Goal: Communication & Community: Answer question/provide support

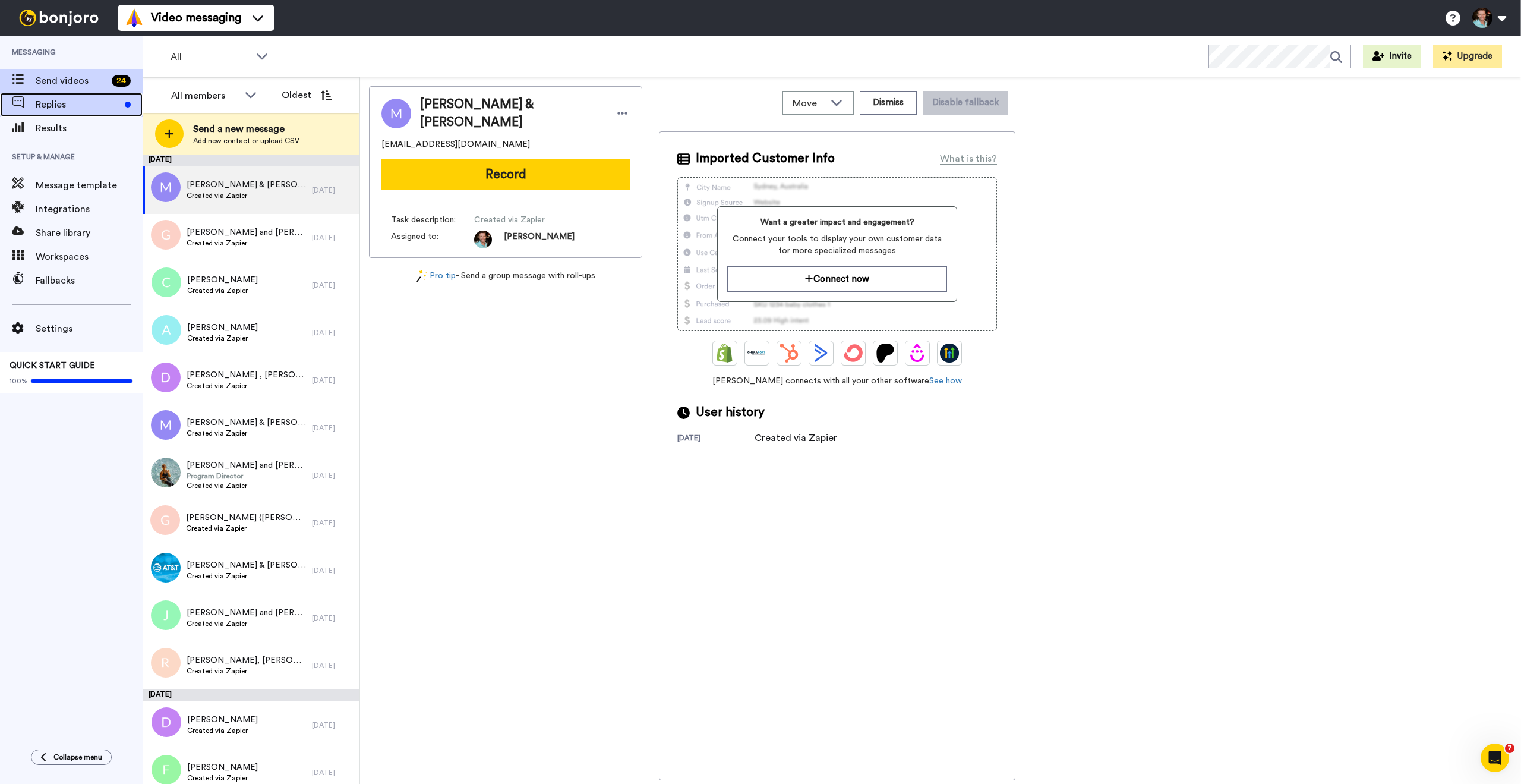
click at [45, 107] on span "Replies" at bounding box center [78, 105] width 84 height 15
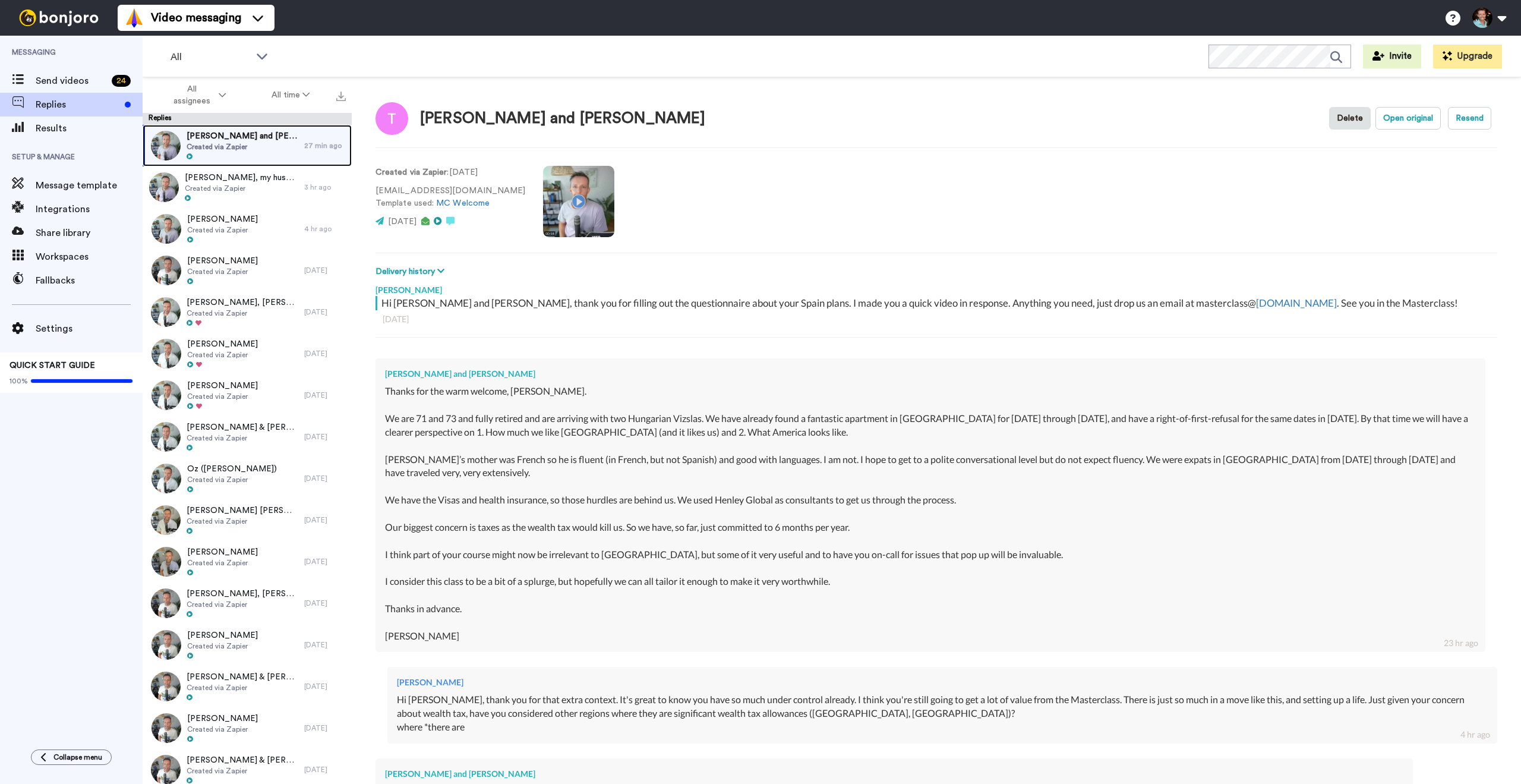
click at [257, 152] on div "Tom Foster and Steve Dahllof Created via Zapier" at bounding box center [243, 146] width 111 height 31
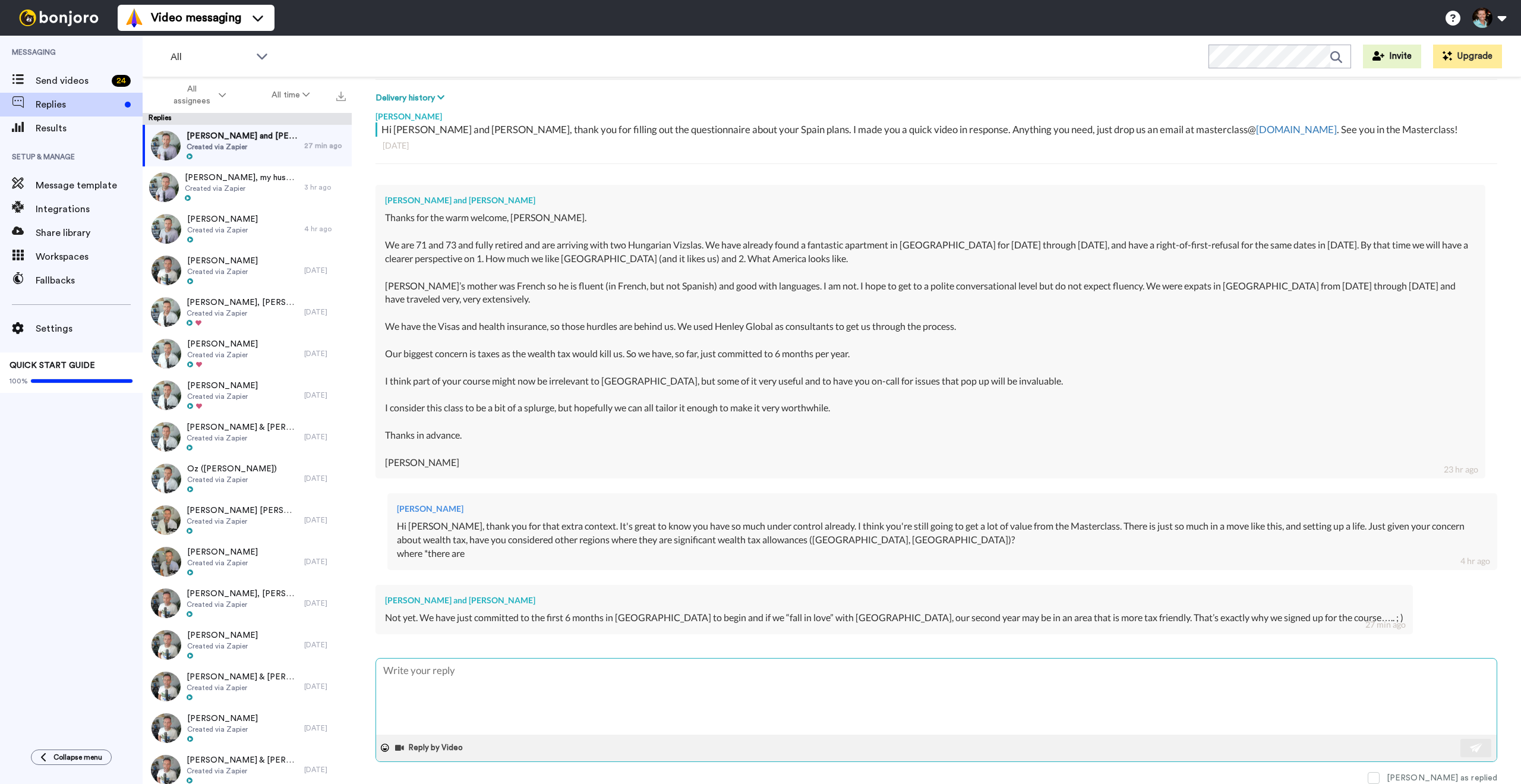
click at [589, 690] on textarea at bounding box center [937, 696] width 1121 height 76
type textarea "x"
type textarea "Pe"
type textarea "x"
type textarea "Per"
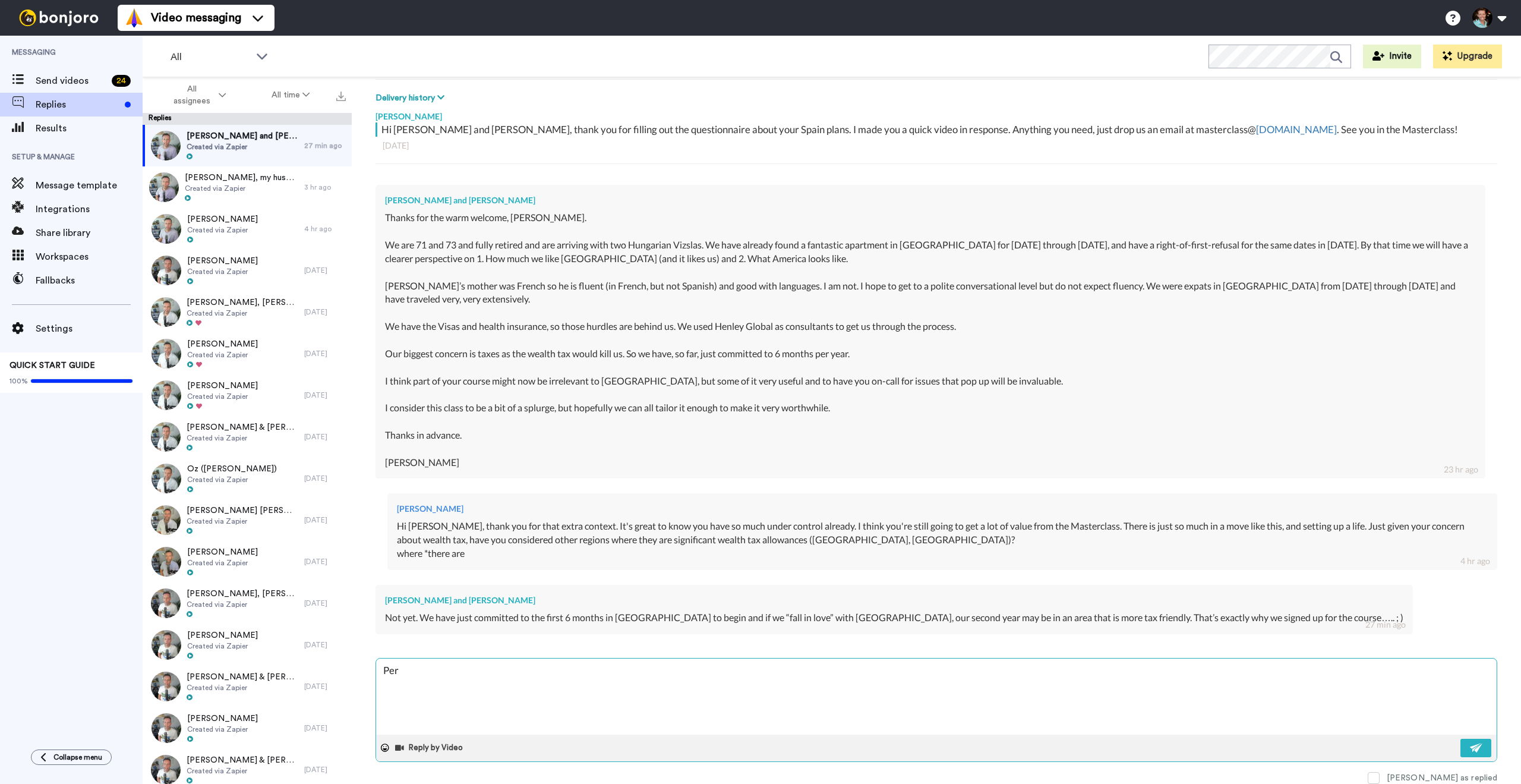
type textarea "x"
type textarea "Perf"
type textarea "x"
type textarea "Perfe"
type textarea "x"
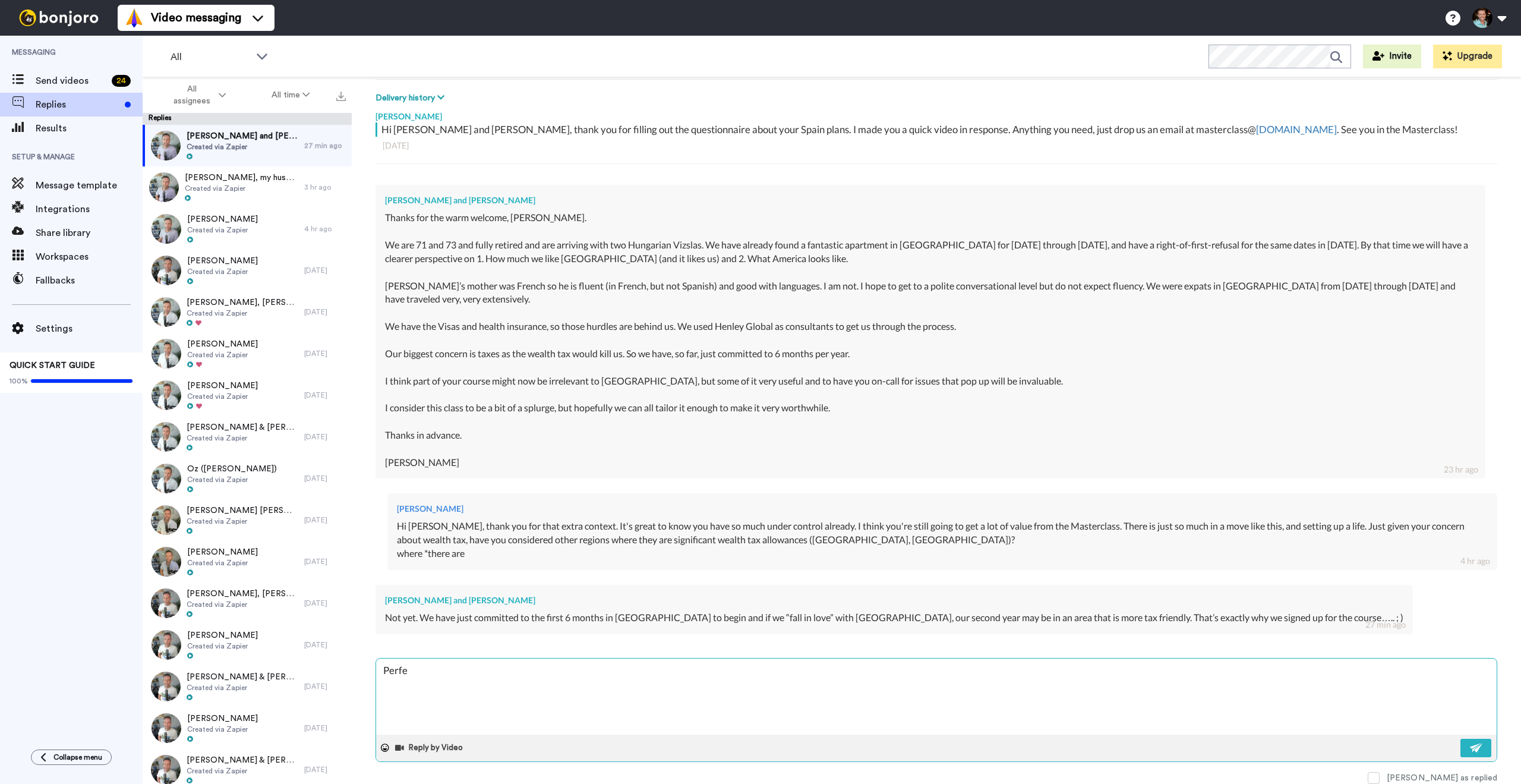
type textarea "Perfec"
type textarea "x"
type textarea "Perfect"
type textarea "x"
type textarea "Perfect!"
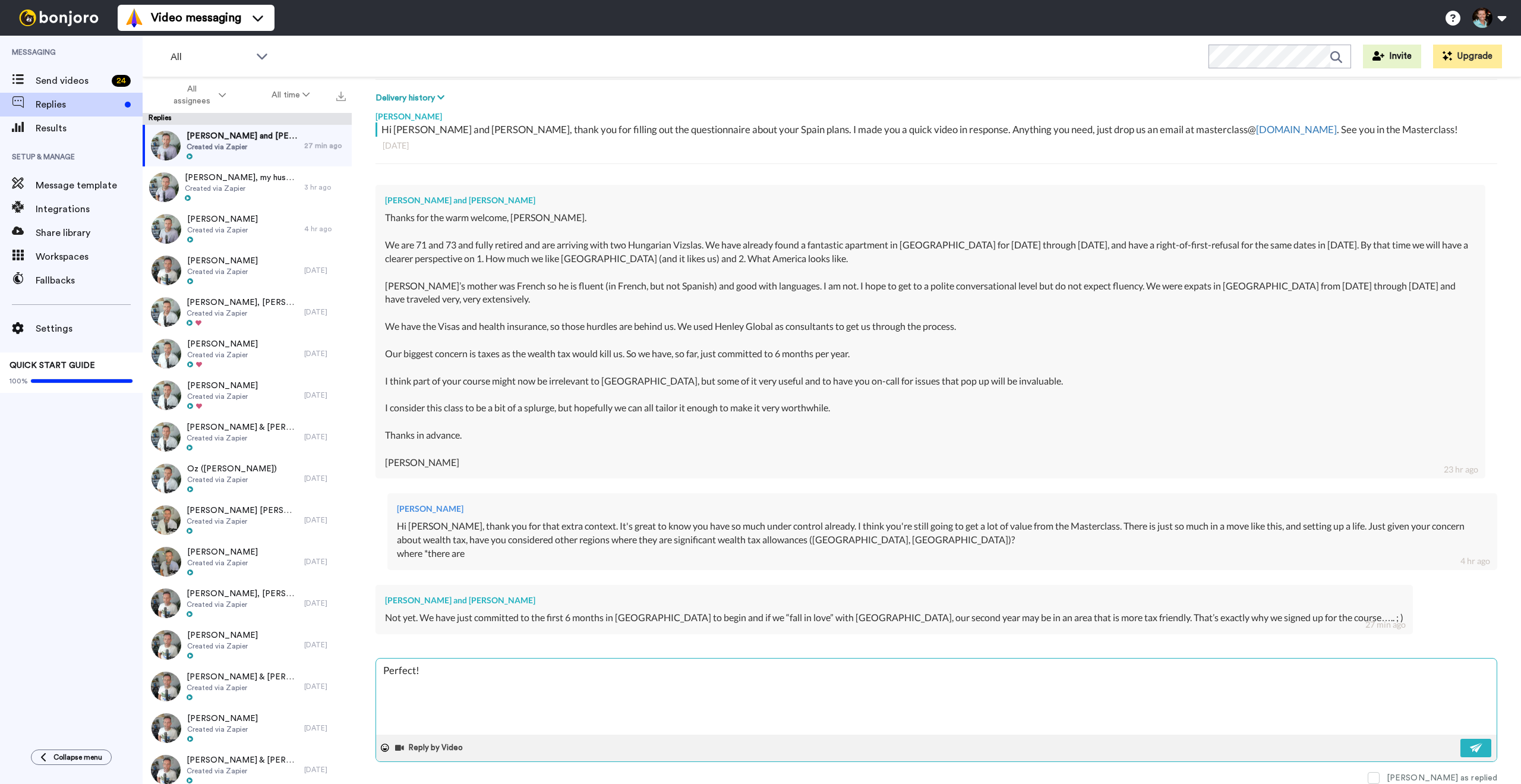
type textarea "x"
type textarea "Perfect!"
type textarea "x"
type textarea "Perfect! G"
type textarea "x"
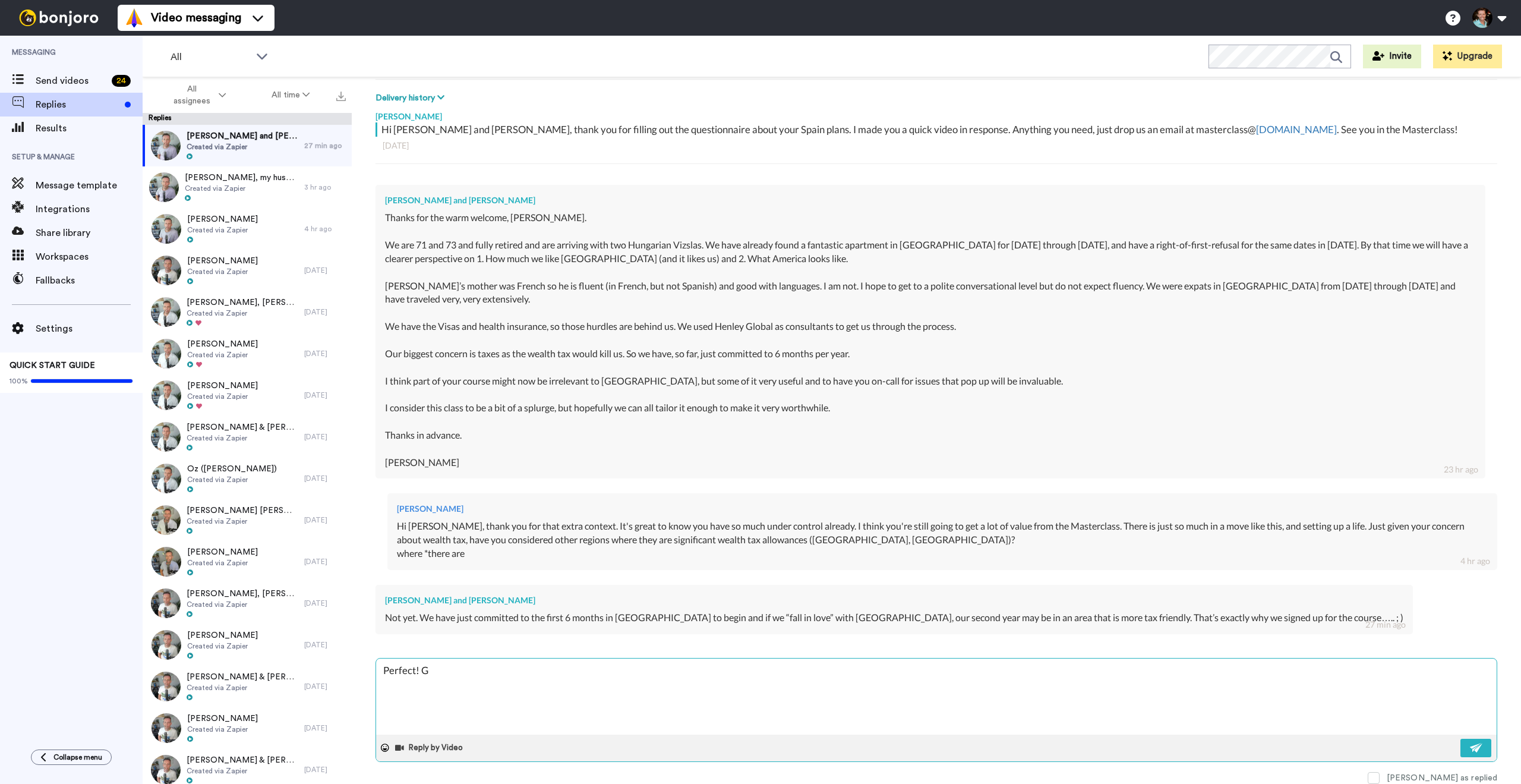
type textarea "Perfect! Gr"
type textarea "x"
type textarea "Perfect! Gre"
type textarea "x"
type textarea "Perfect! Grea"
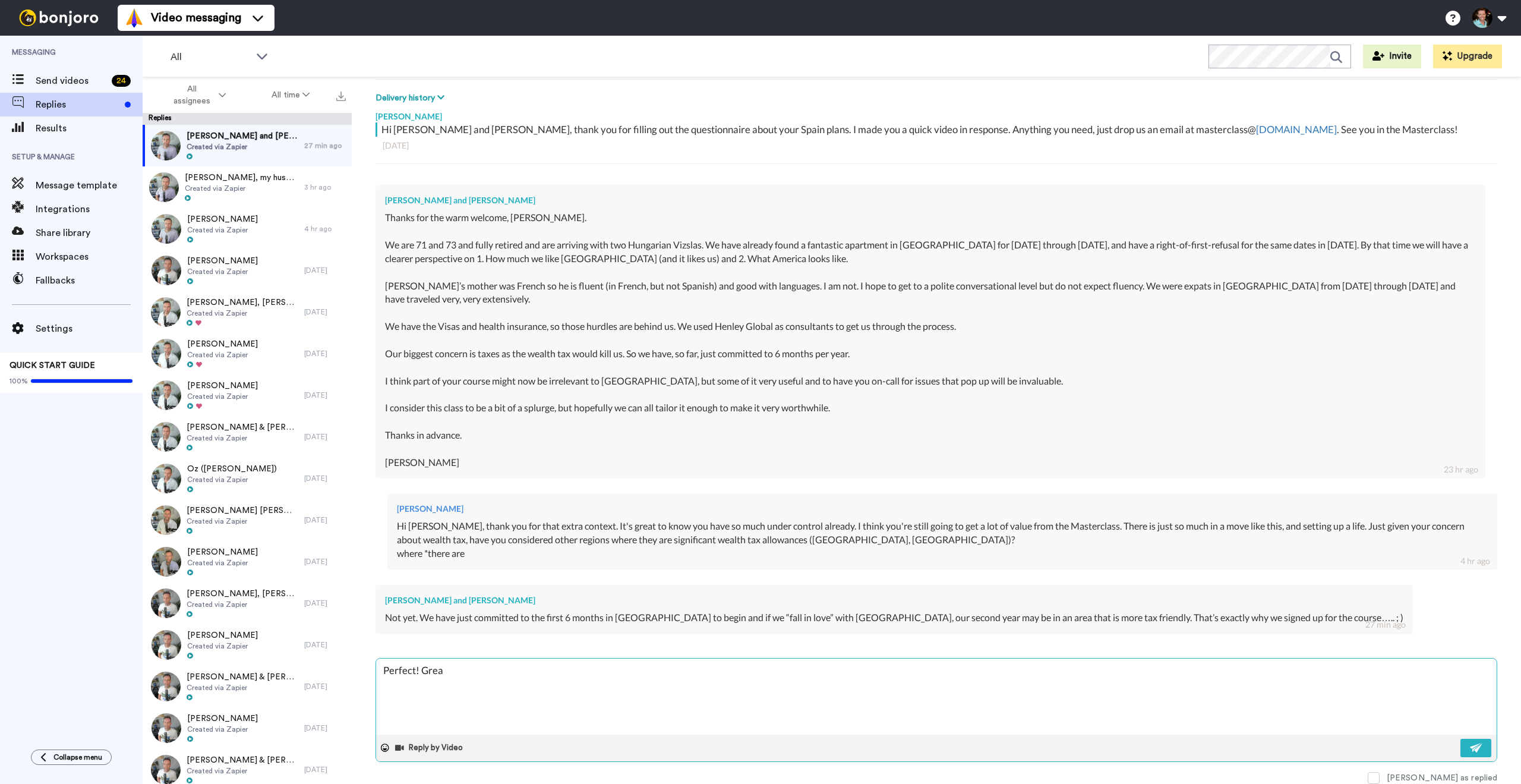
type textarea "x"
type textarea "Perfect! Great"
type textarea "x"
type textarea "Perfect! Great t"
type textarea "x"
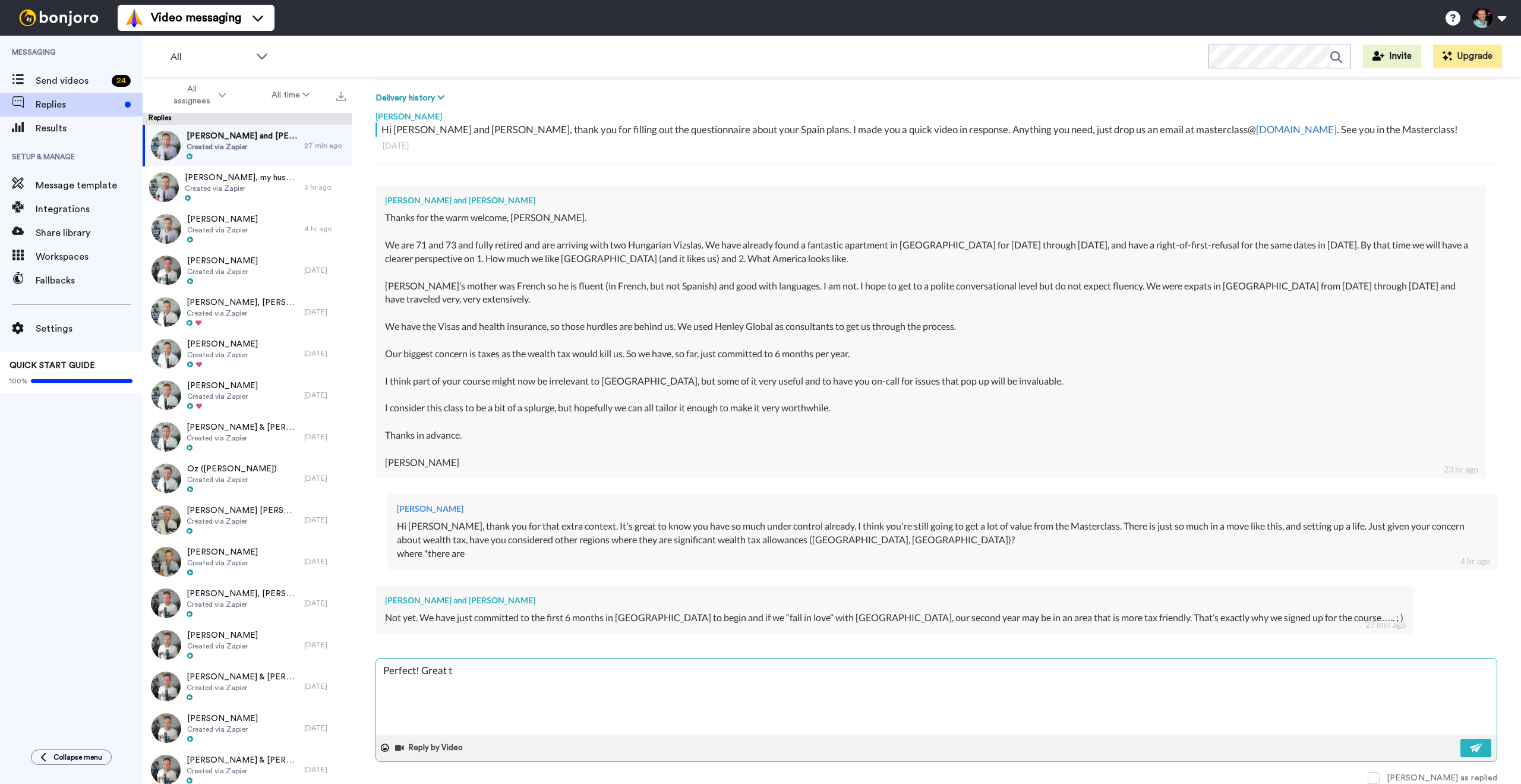
type textarea "Perfect! Great to"
type textarea "x"
type textarea "Perfect! Great to"
type textarea "x"
type textarea "Perfect! Great to h"
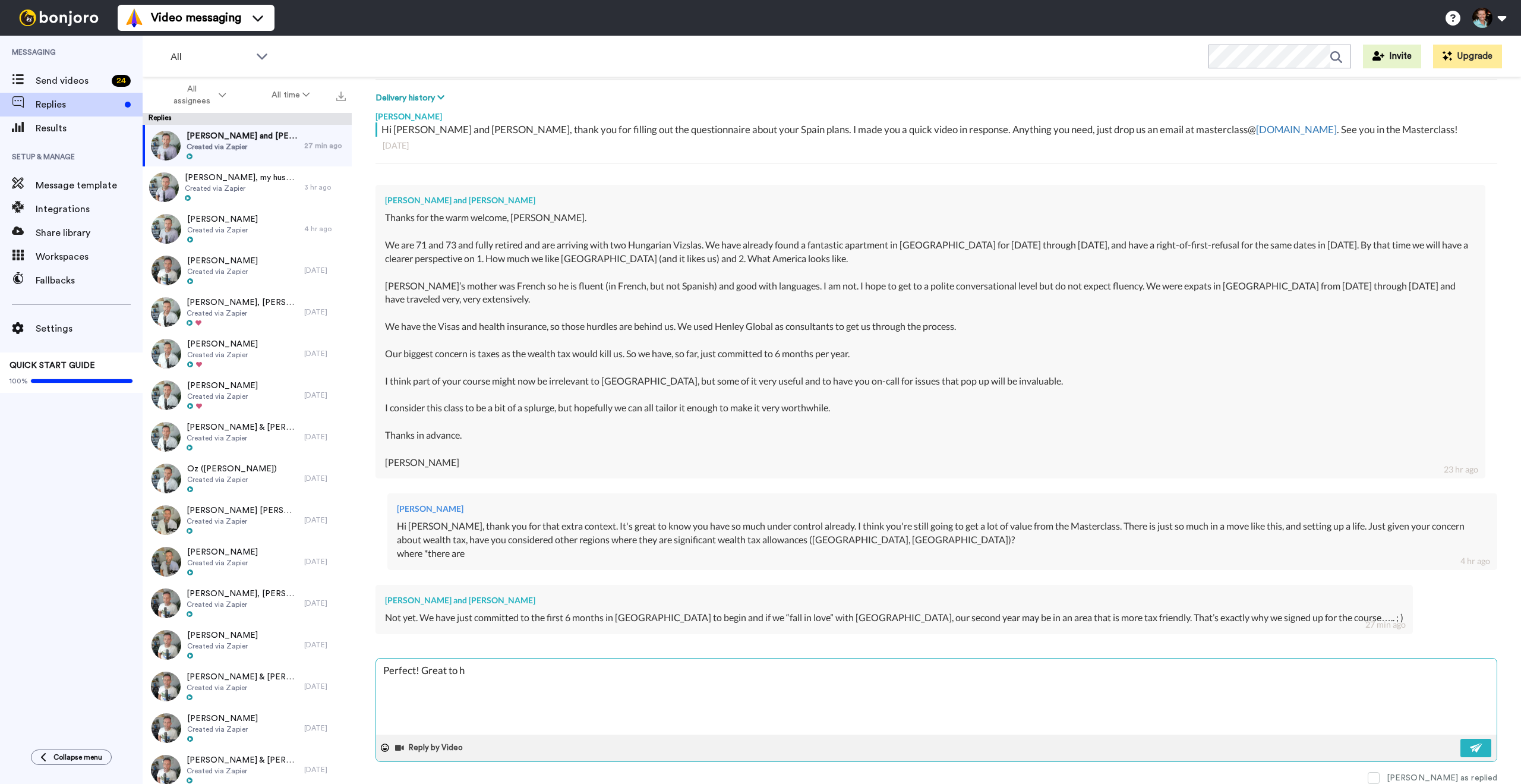
type textarea "x"
type textarea "Perfect! Great to ha"
type textarea "x"
type textarea "Perfect! Great to hav"
type textarea "x"
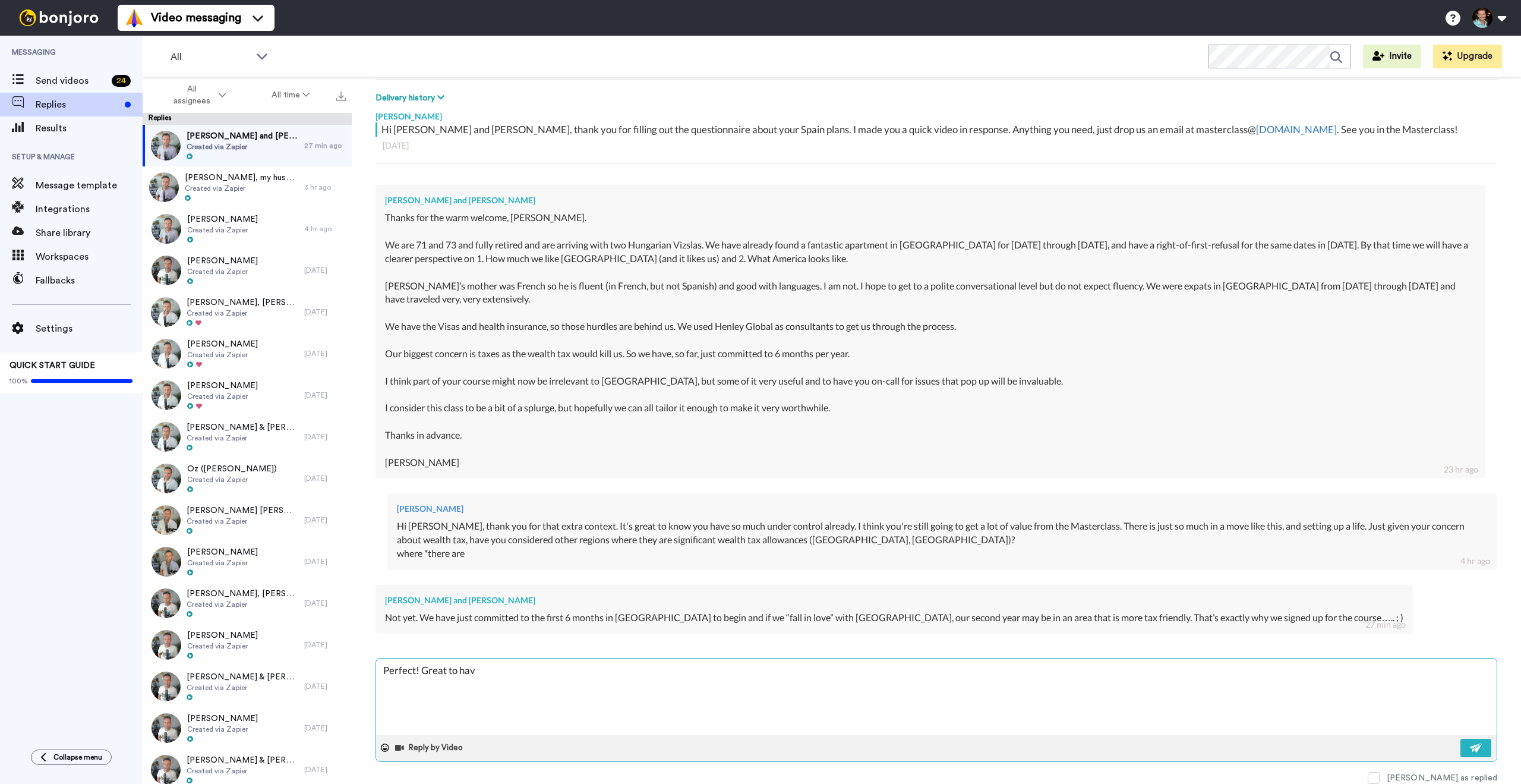
type textarea "Perfect! Great to have"
type textarea "x"
type textarea "Perfect! Great to have"
type textarea "x"
type textarea "Perfect! Great to have y"
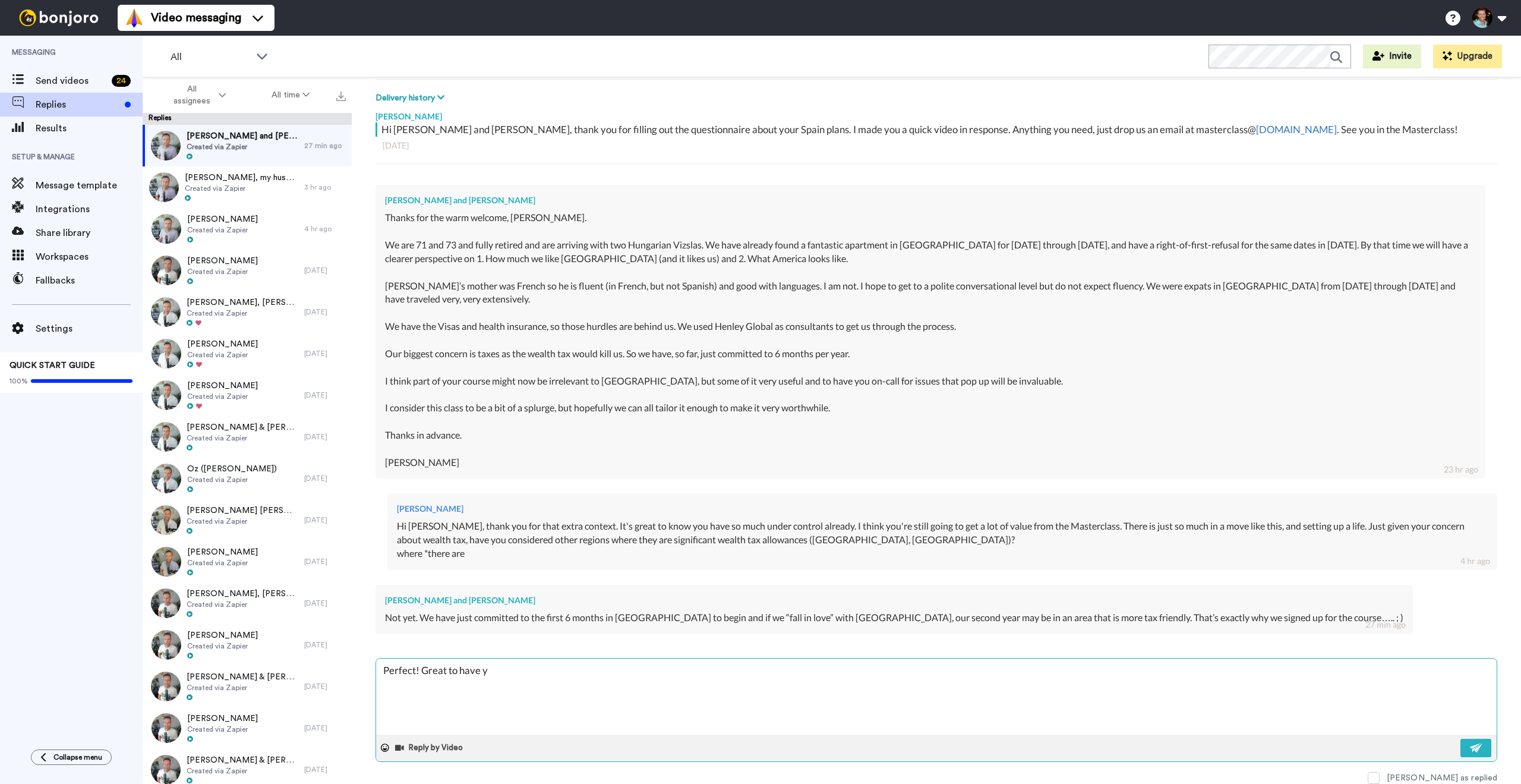
type textarea "x"
type textarea "Perfect! Great to have you"
type textarea "x"
type textarea "Perfect! Great to have you"
type textarea "x"
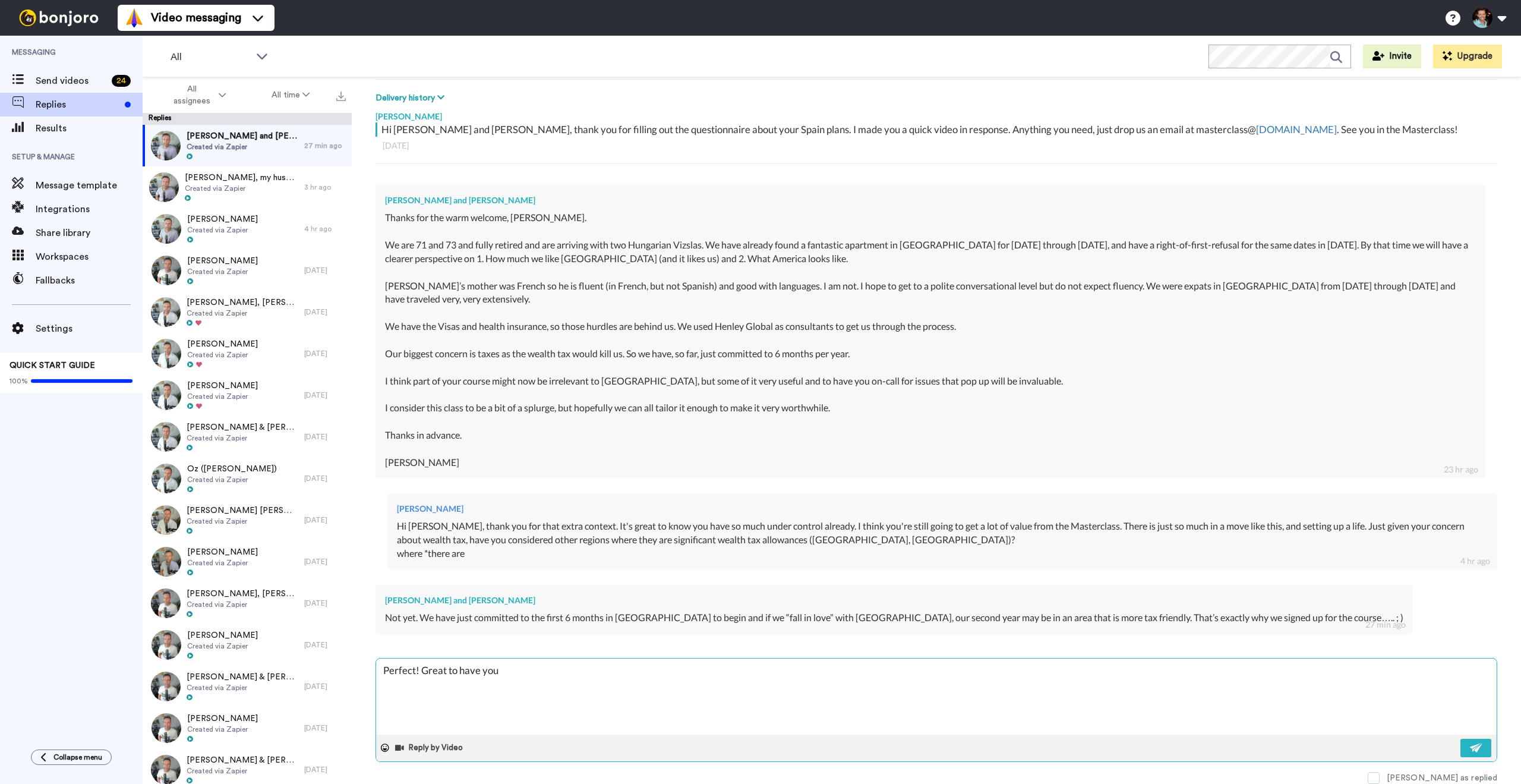
type textarea "Perfect! Great to have you h"
type textarea "x"
type textarea "Perfect! Great to have you he"
type textarea "x"
type textarea "Perfect! Great to have you her"
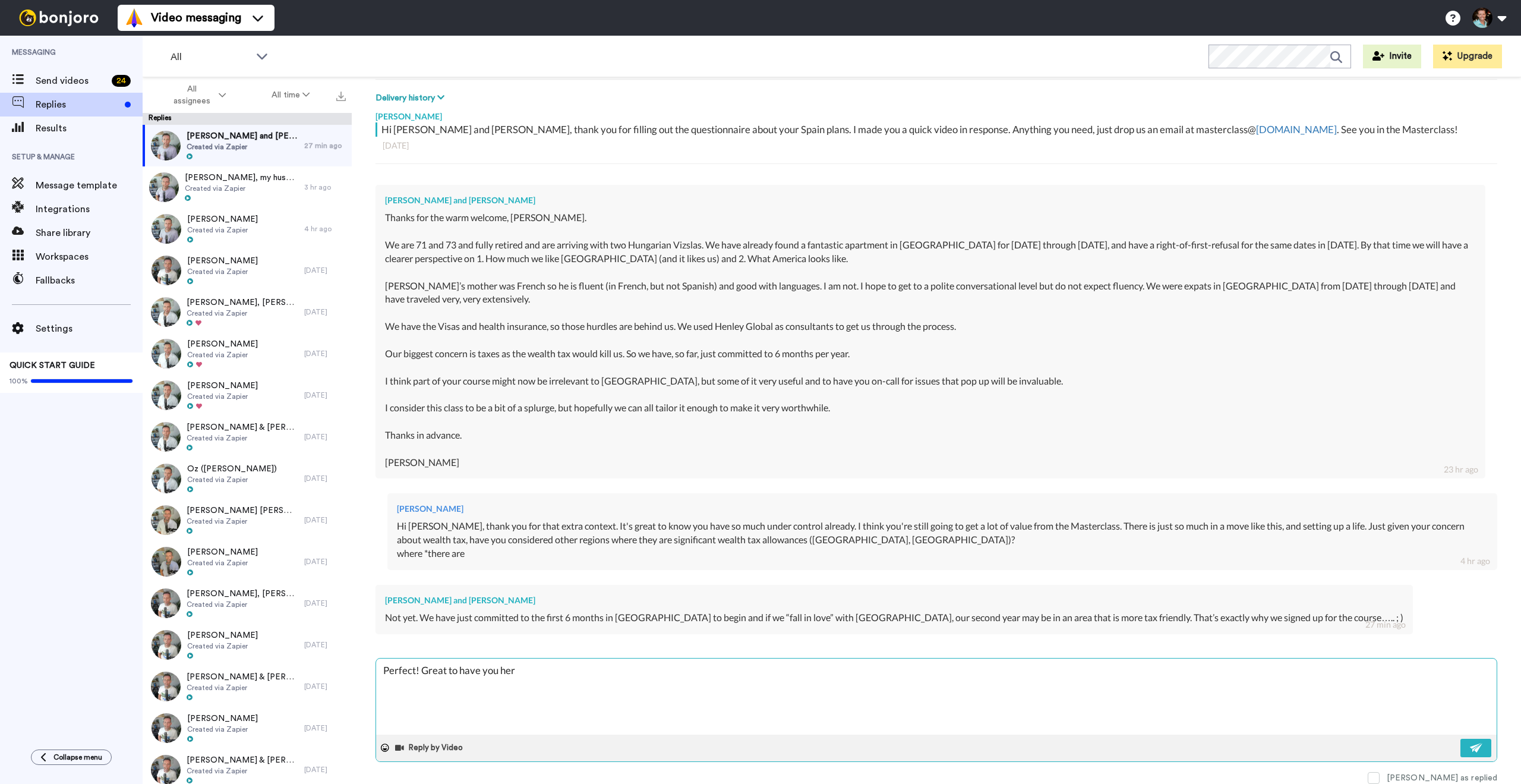
type textarea "x"
type textarea "Perfect! Great to have you here"
type textarea "x"
type textarea "Perfect! Great to have you here,"
type textarea "x"
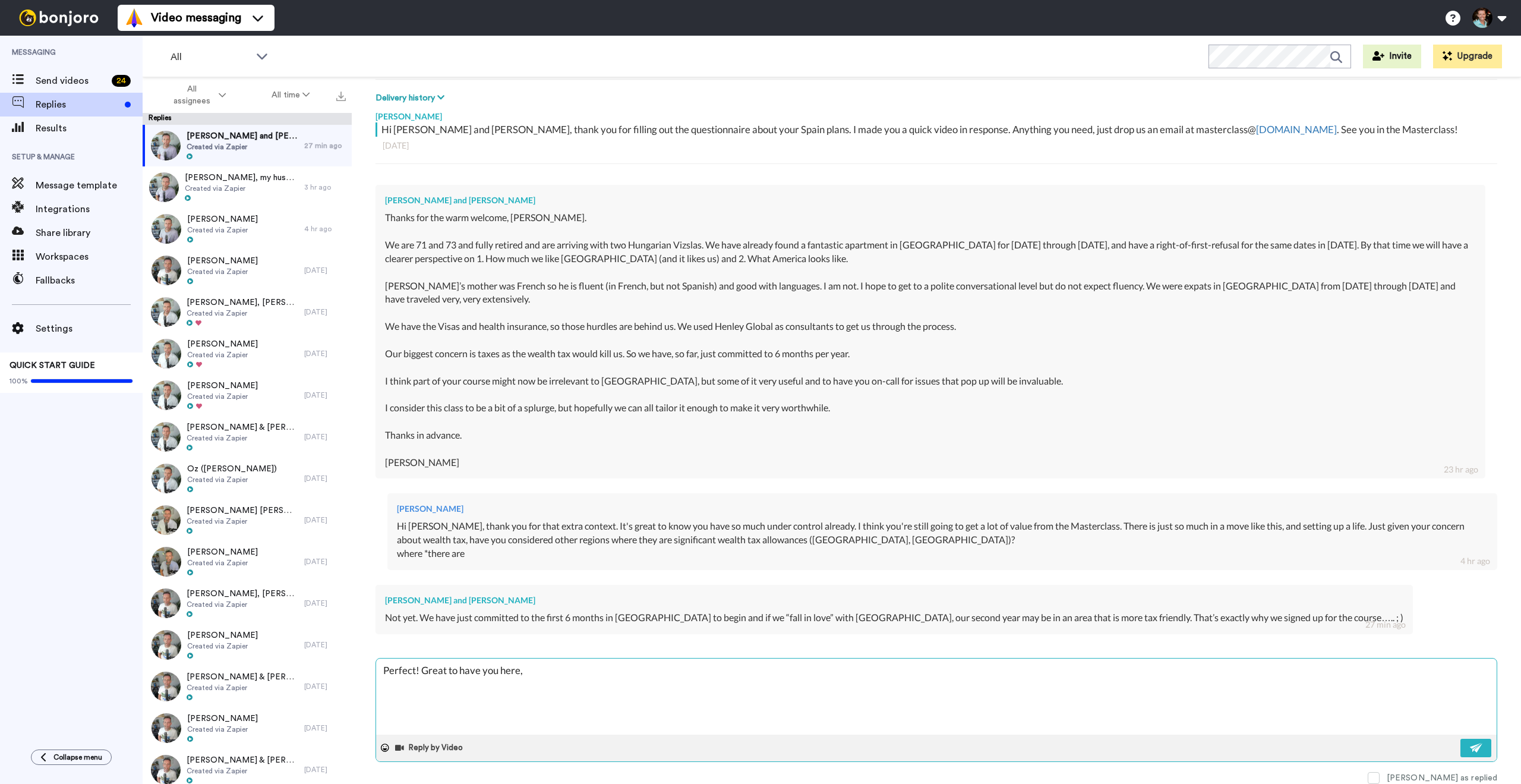
type textarea "Perfect! Great to have you here, a"
type textarea "x"
type textarea "Perfect! Great to have you here, an"
type textarea "x"
type textarea "Perfect! Great to have you here, and"
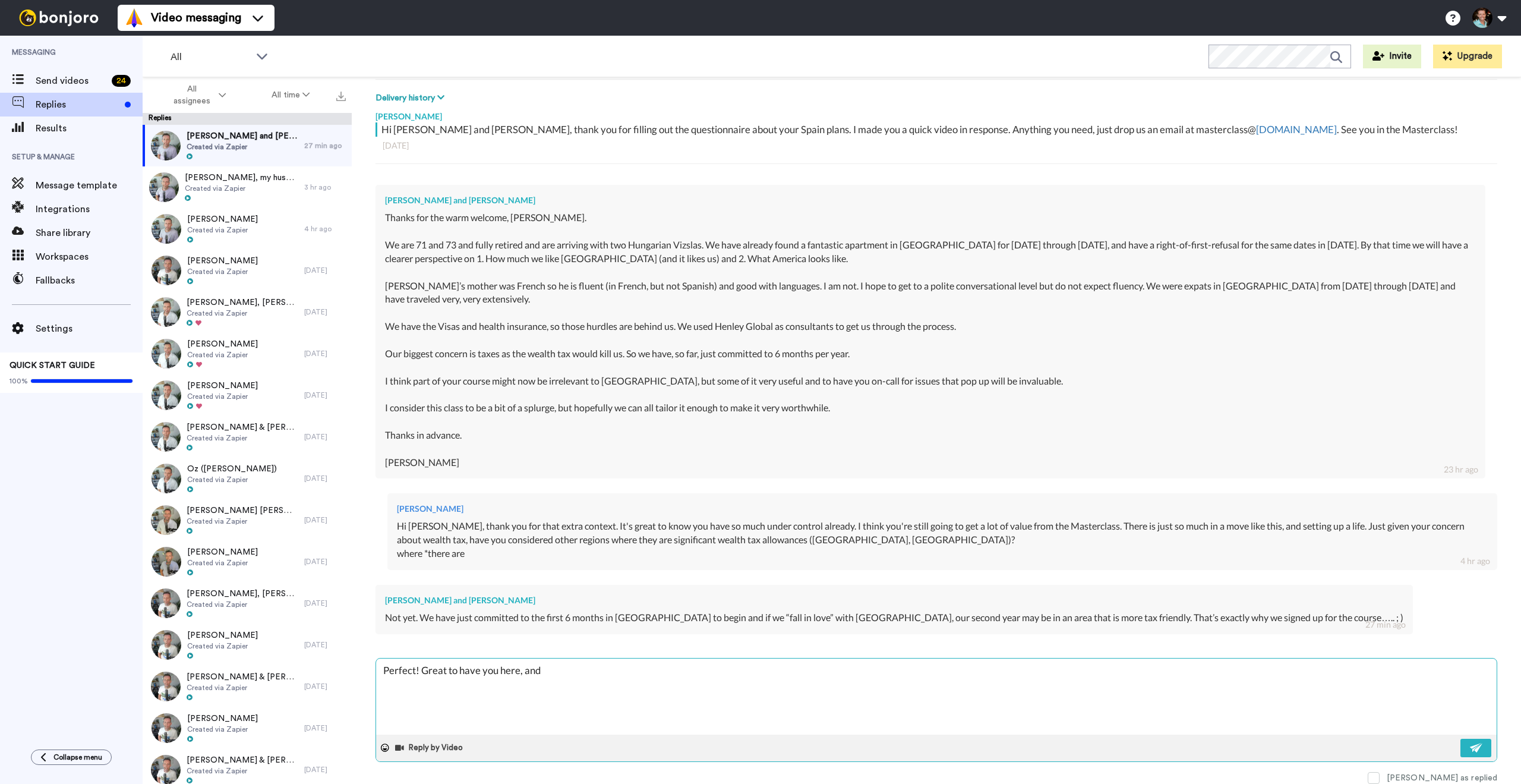
type textarea "x"
type textarea "Perfect! Great to have you here, and"
type textarea "x"
type textarea "Perfect! Great to have you here, and I"
type textarea "x"
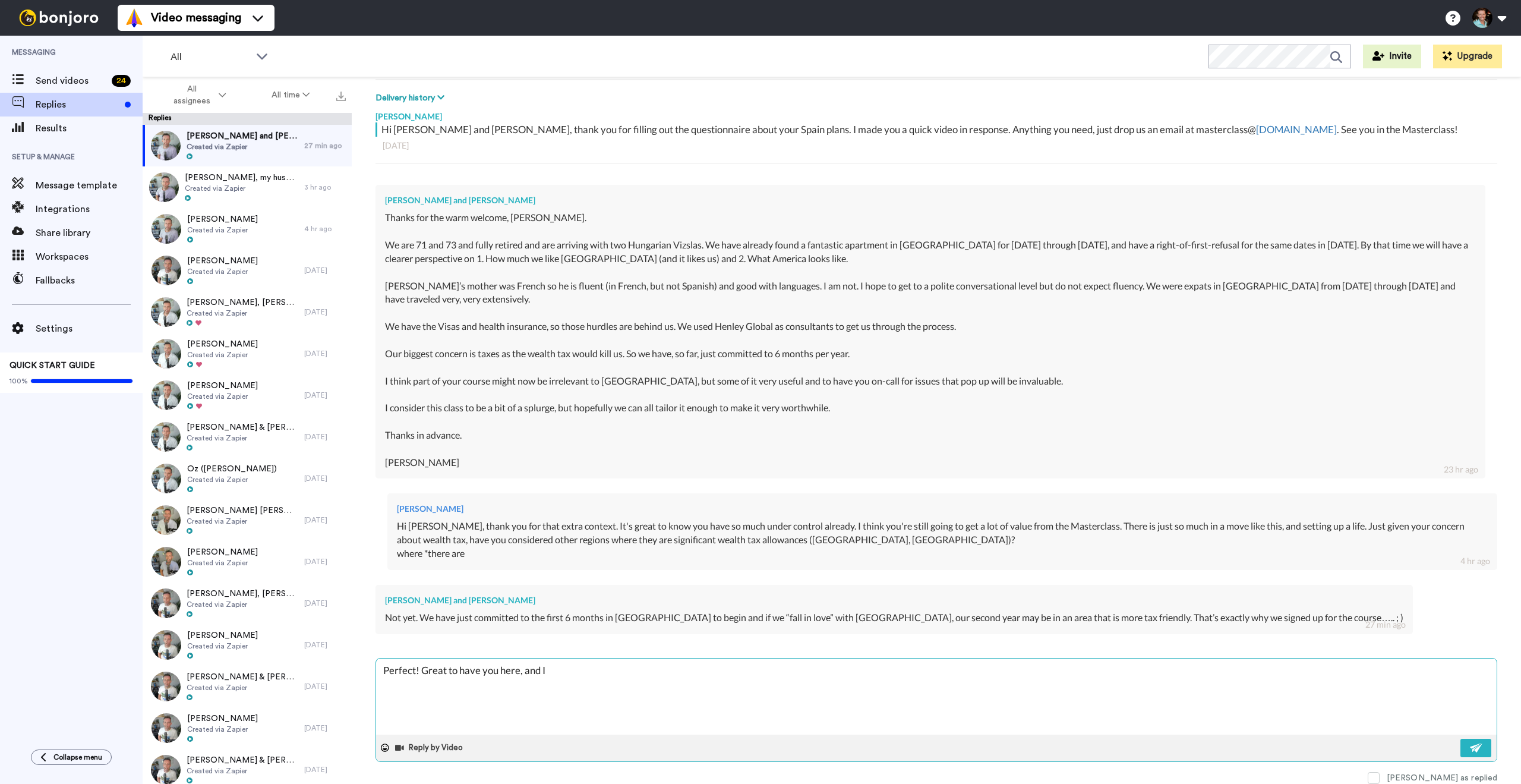
type textarea "Perfect! Great to have you here, and I'"
type textarea "x"
type textarea "Perfect! Great to have you here, and I'm"
type textarea "x"
type textarea "Perfect! Great to have you here, and I'm"
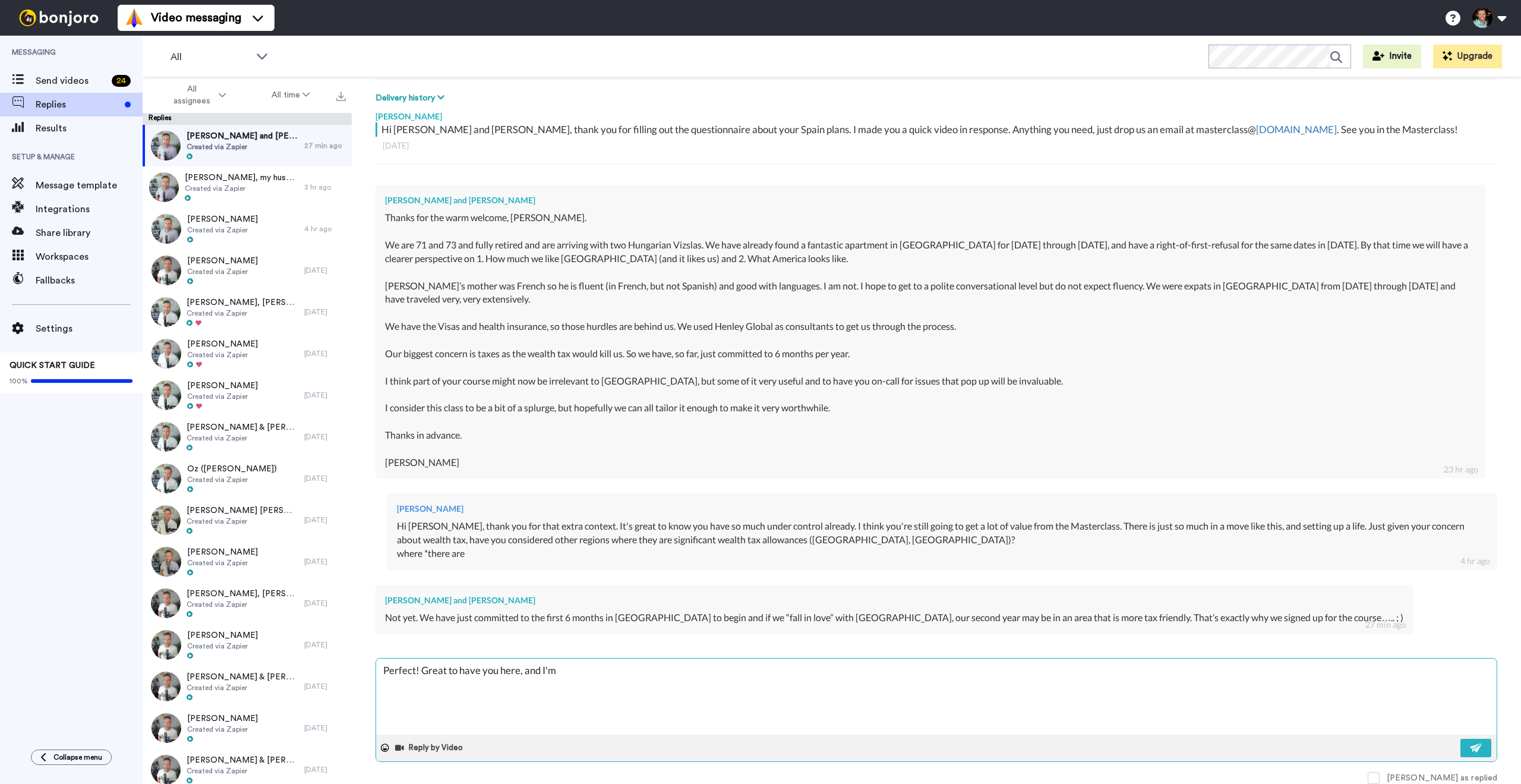
type textarea "x"
type textarea "Perfect! Great to have you here, and I'm e"
type textarea "x"
type textarea "Perfect! Great to have you here, and I'm ex"
type textarea "x"
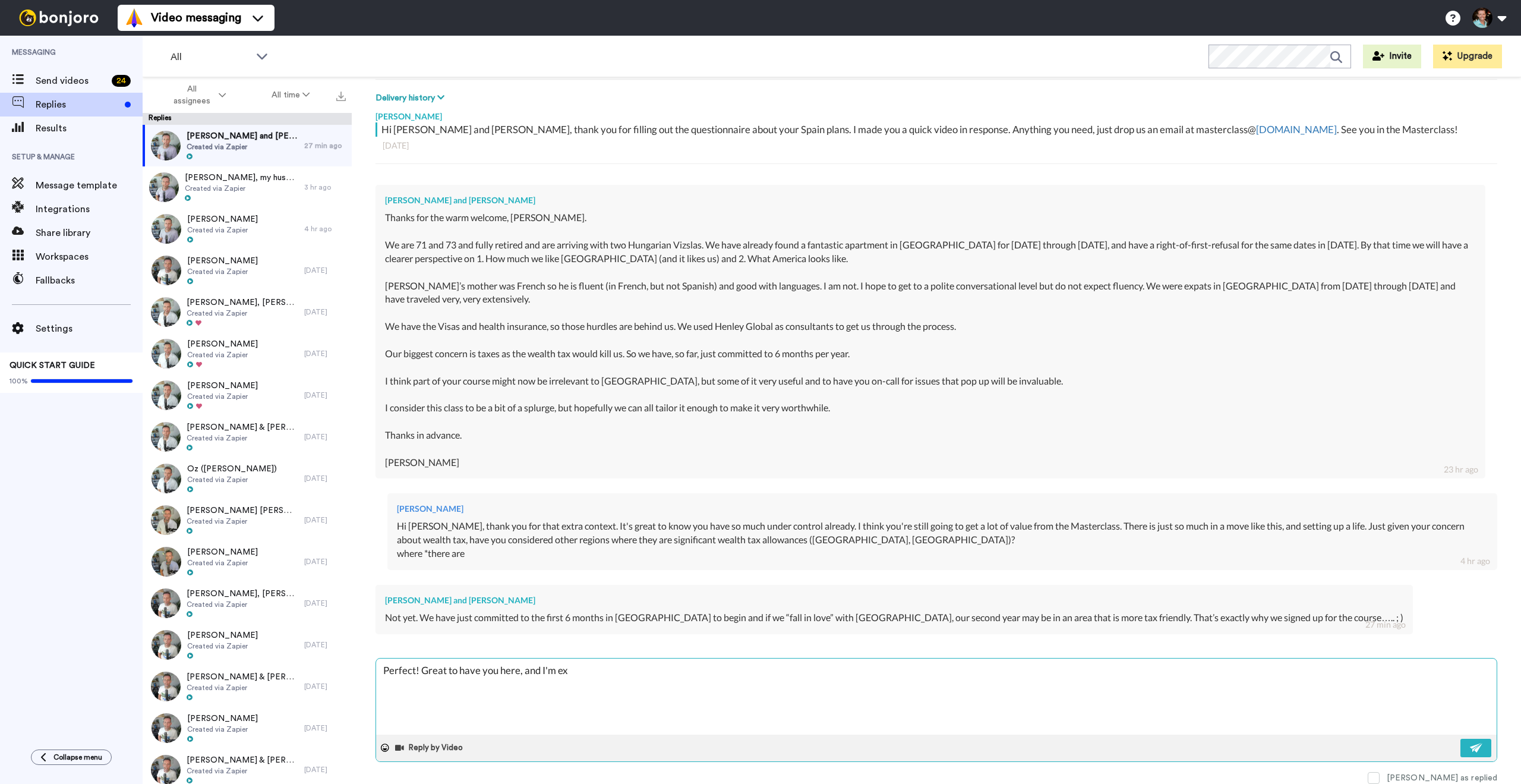
type textarea "Perfect! Great to have you here, and I'm exc"
type textarea "x"
type textarea "Perfect! Great to have you here, and I'm exci"
type textarea "x"
type textarea "Perfect! Great to have you here, and I'm excit"
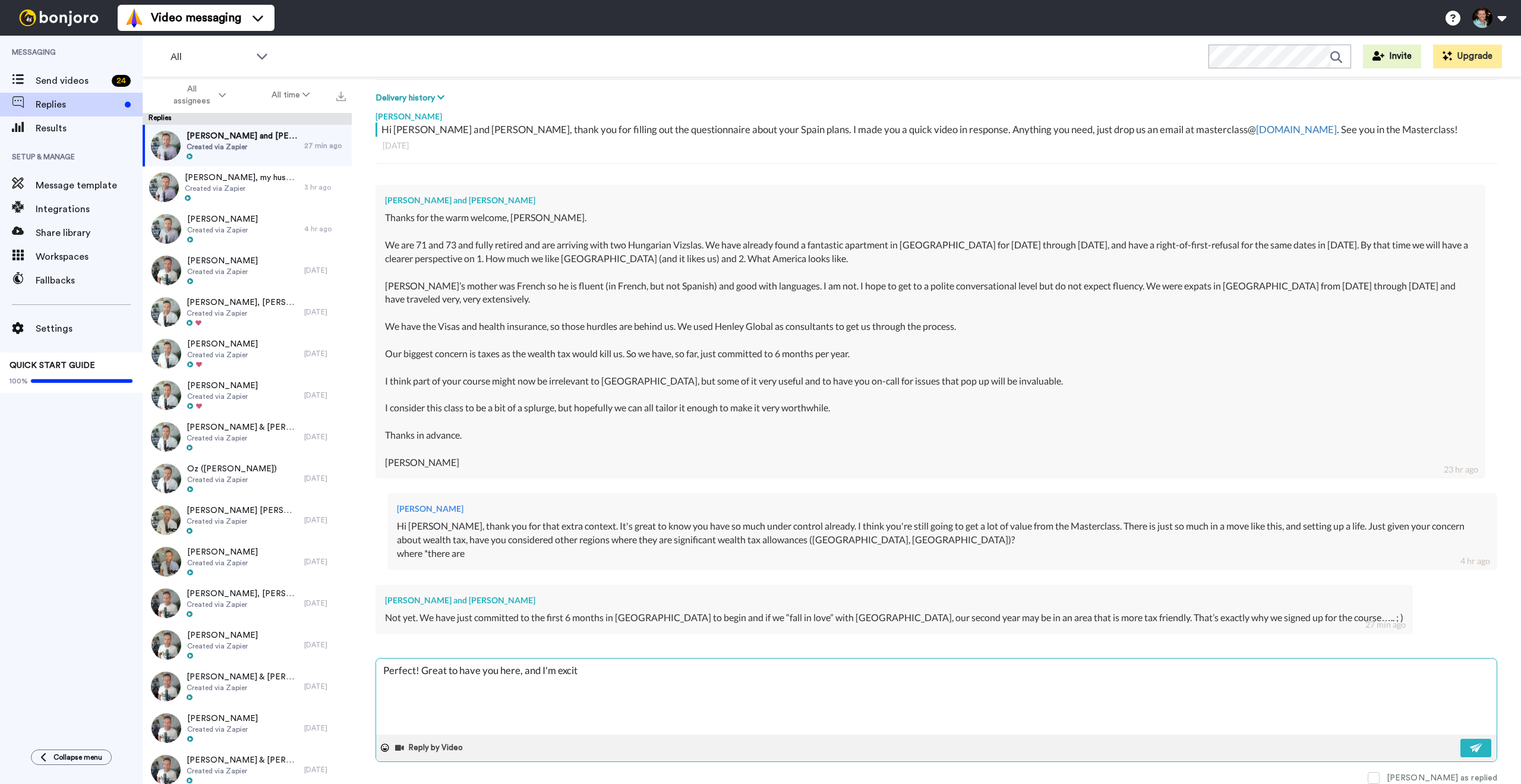
type textarea "x"
type textarea "Perfect! Great to have you here, and I'm excite"
type textarea "x"
type textarea "Perfect! Great to have you here, and I'm excited"
type textarea "x"
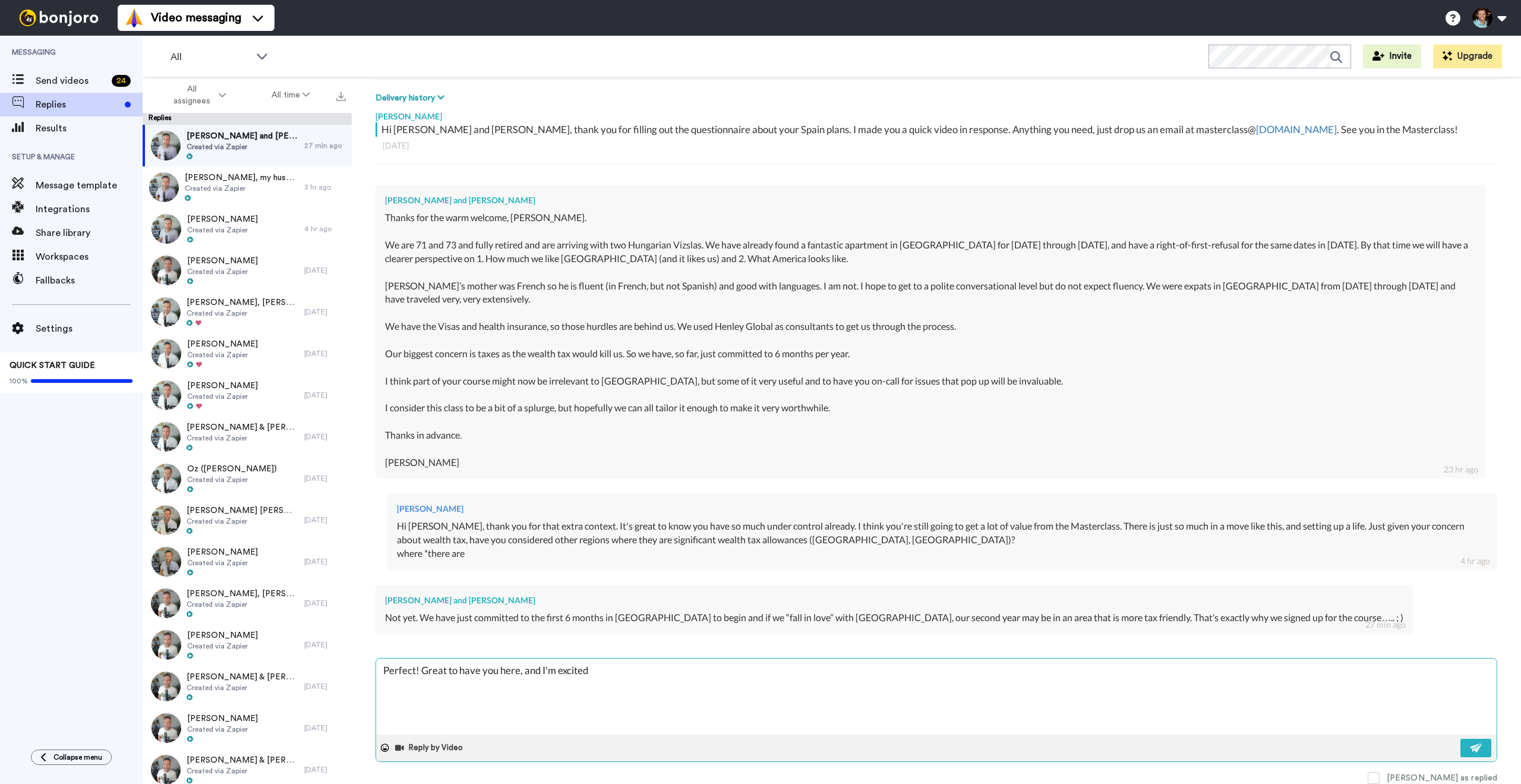
type textarea "Perfect! Great to have you here, and I'm excited"
type textarea "x"
type textarea "Perfect! Great to have you here, and I'm excited to"
type textarea "x"
type textarea "Perfect! Great to have you here, and I'm excited to"
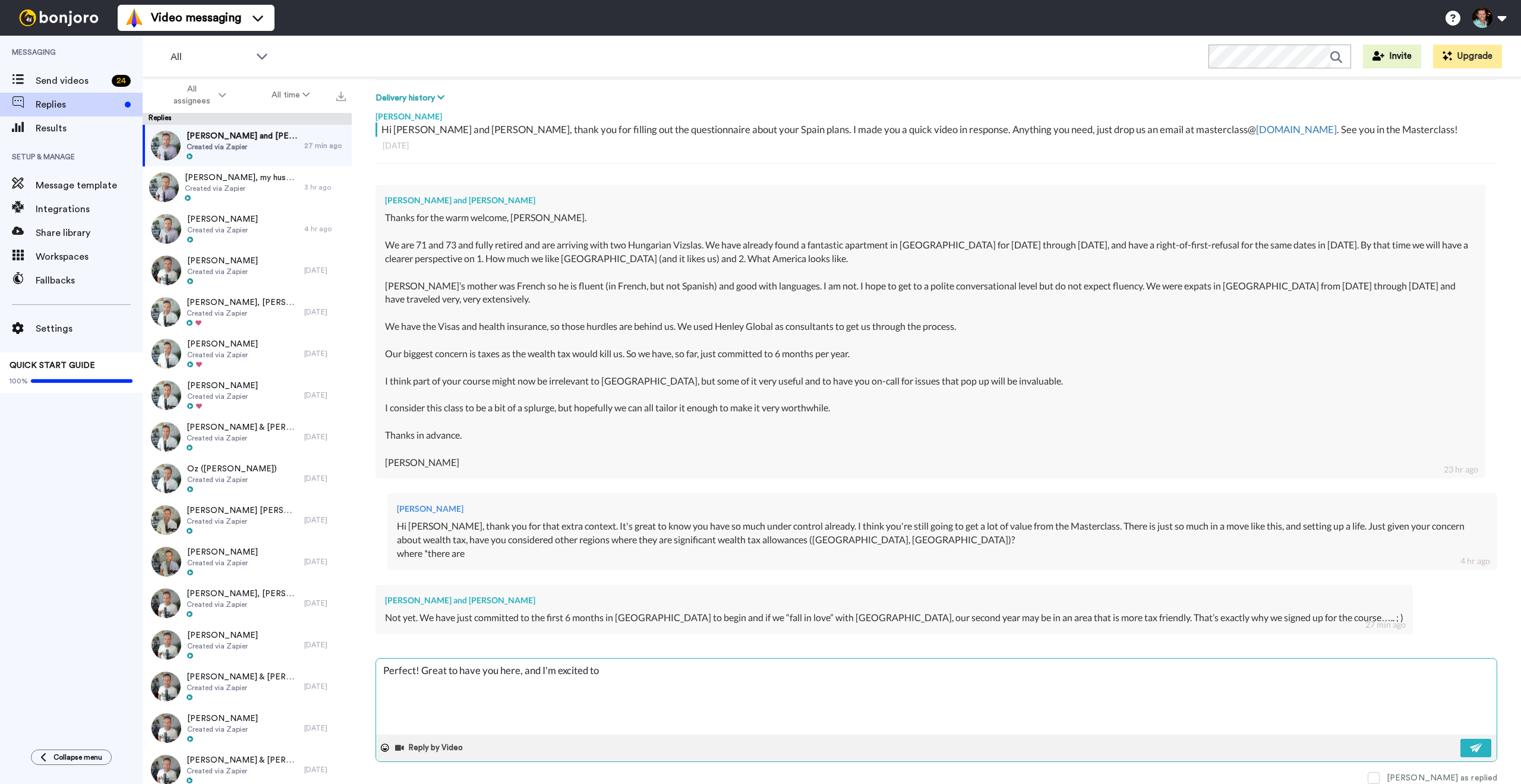
type textarea "x"
type textarea "Perfect! Great to have you here, and I'm excited to b"
type textarea "x"
type textarea "Perfect! Great to have you here, and I'm excited to be"
type textarea "x"
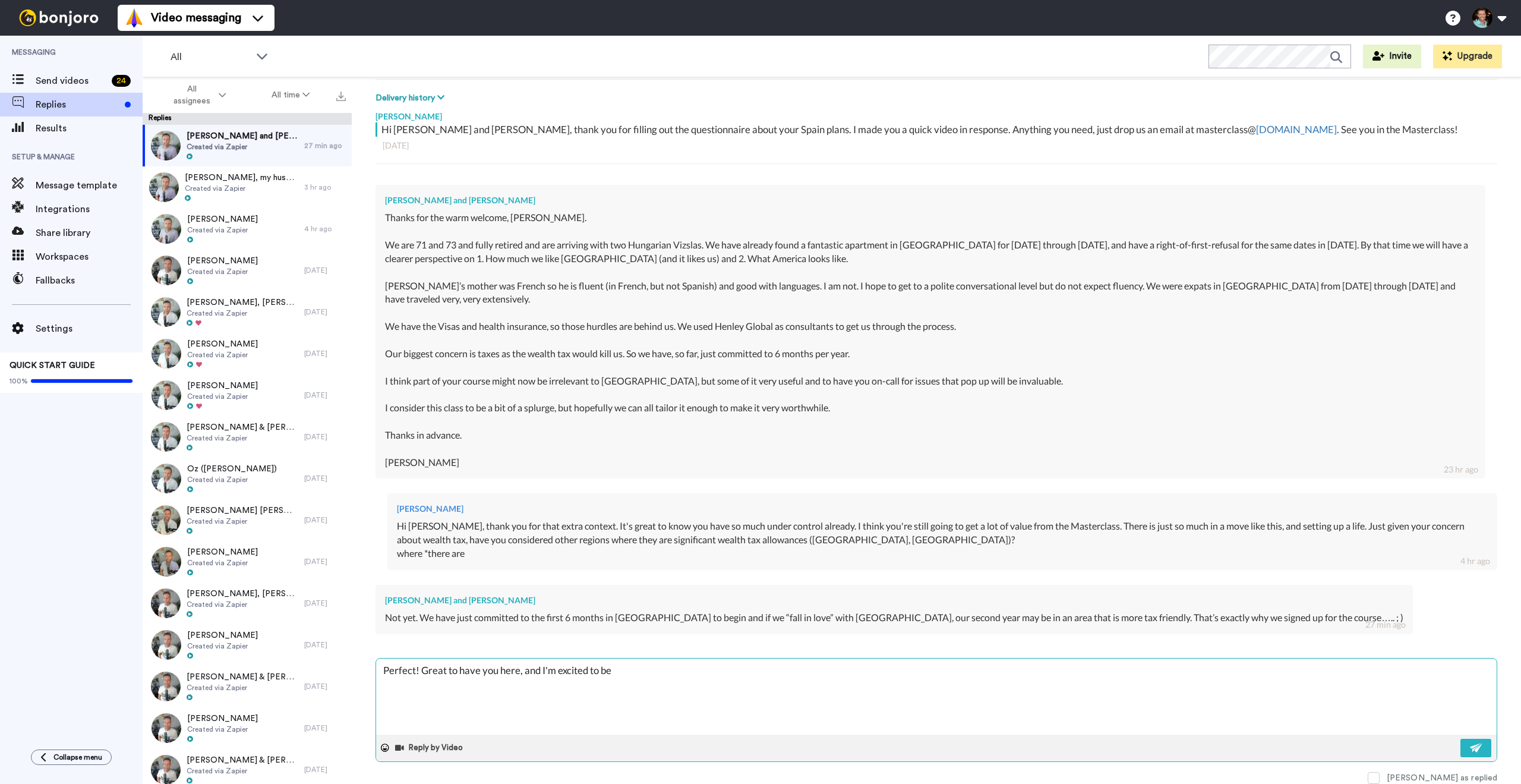
type textarea "Perfect! Great to have you here, and I'm excited to be"
type textarea "x"
type textarea "Perfect! Great to have you here, and I'm excited to be a"
type textarea "x"
type textarea "Perfect! Great to have you here, and I'm excited to be a"
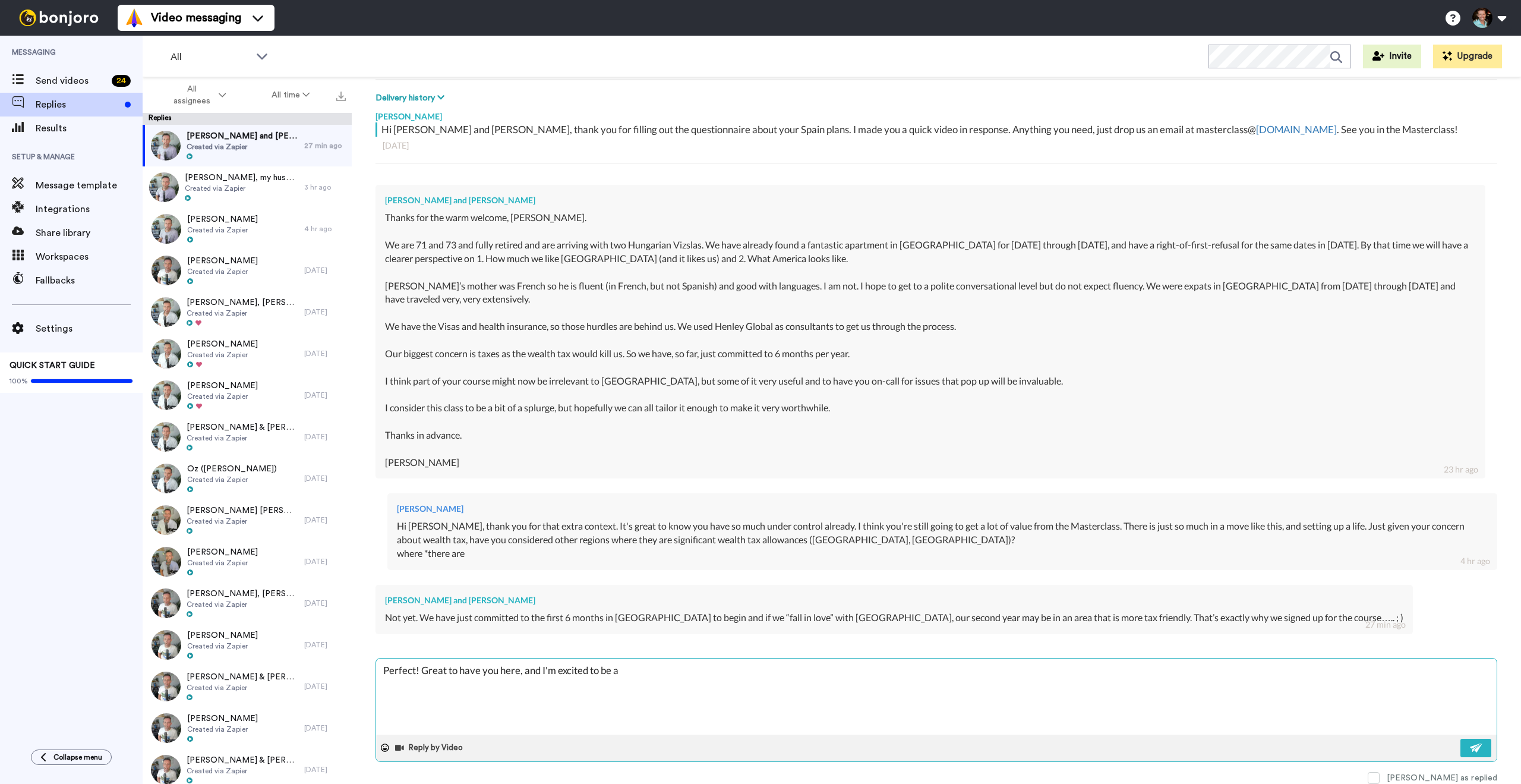
type textarea "x"
type textarea "Perfect! Great to have you here, and I'm excited to be a p"
type textarea "x"
type textarea "Perfect! Great to have you here, and I'm excited to be a pa"
type textarea "x"
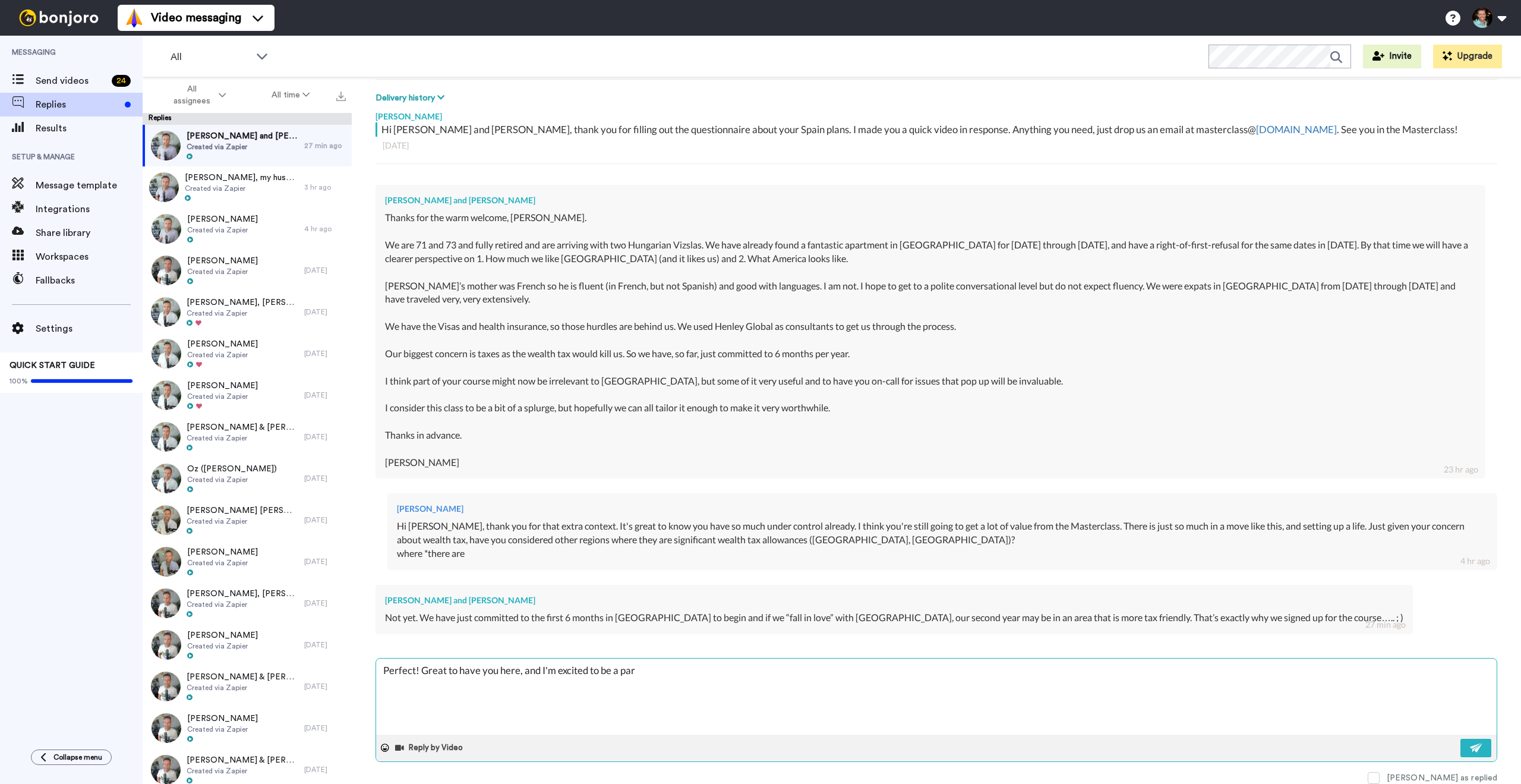
type textarea "Perfect! Great to have you here, and I'm excited to be a part"
type textarea "x"
type textarea "Perfect! Great to have you here, and I'm excited to be a part"
type textarea "x"
type textarea "Perfect! Great to have you here, and I'm excited to be a part of"
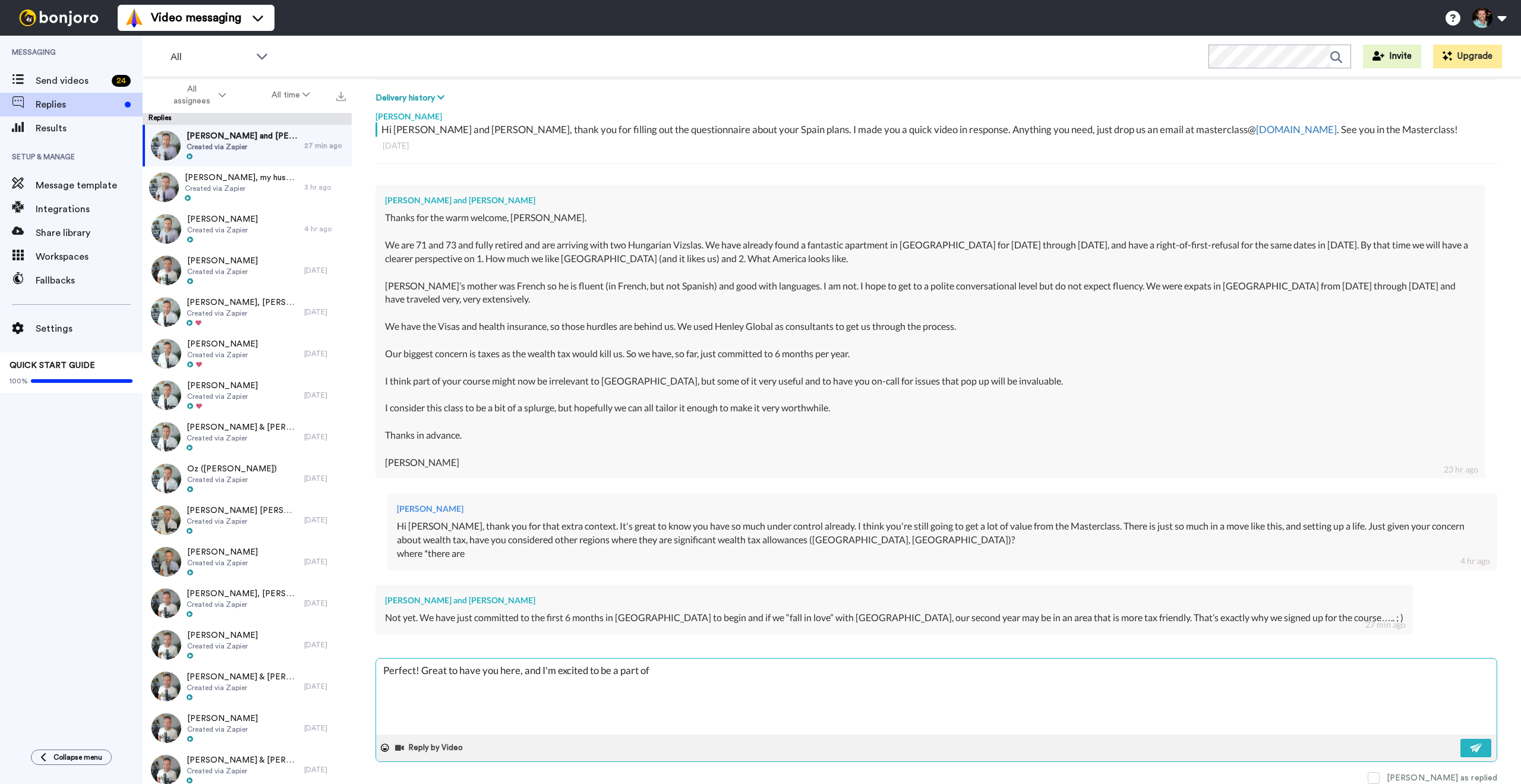
type textarea "x"
type textarea "Perfect! Great to have you here, and I'm excited to be a part of t"
type textarea "x"
type textarea "Perfect! Great to have you here, and I'm excited to be a part of th"
type textarea "x"
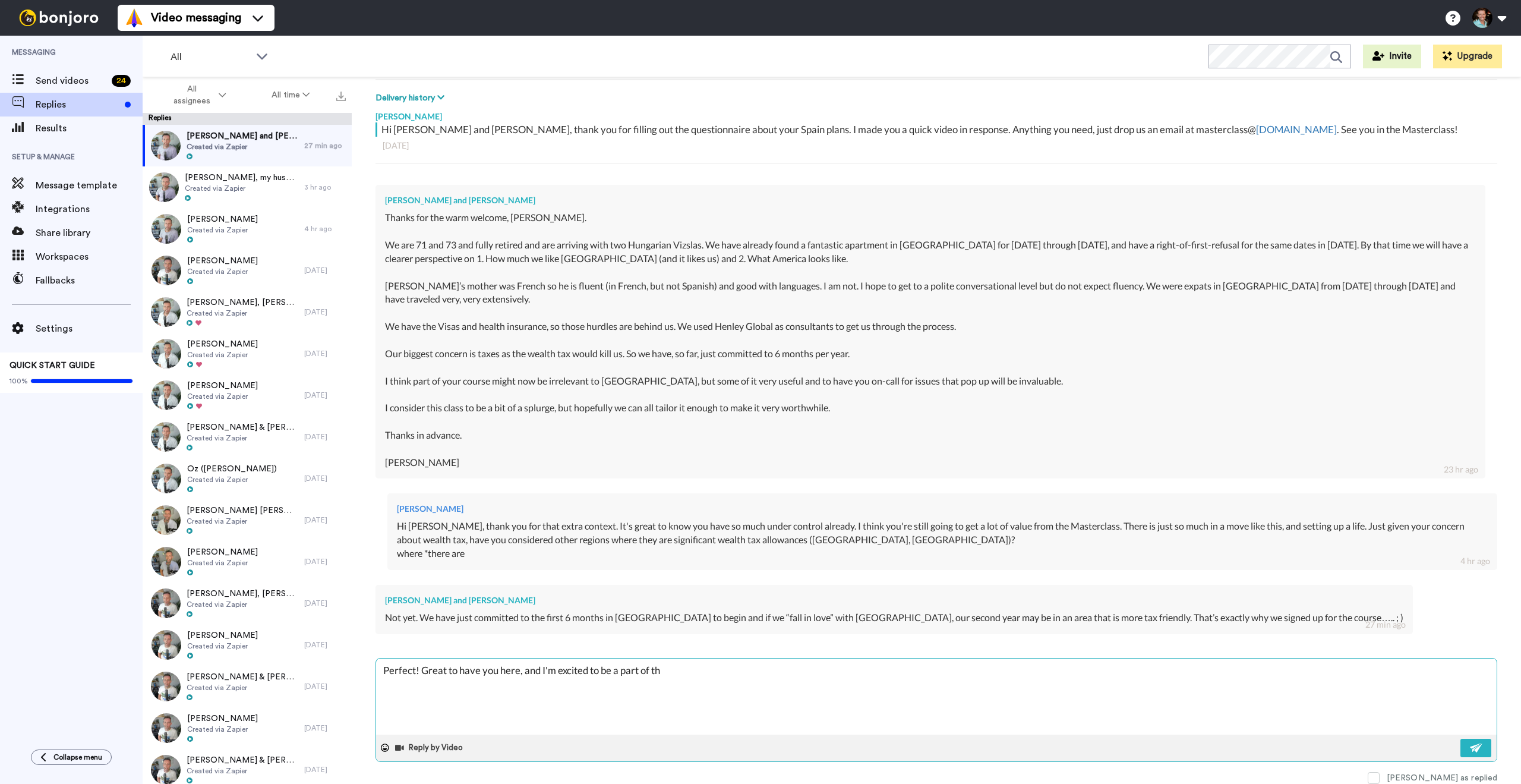
type textarea "Perfect! Great to have you here, and I'm excited to be a part of the"
type textarea "x"
type textarea "Perfect! Great to have you here, and I'm excited to be a part of the"
type textarea "x"
type textarea "Perfect! Great to have you here, and I'm excited to be a part of the j"
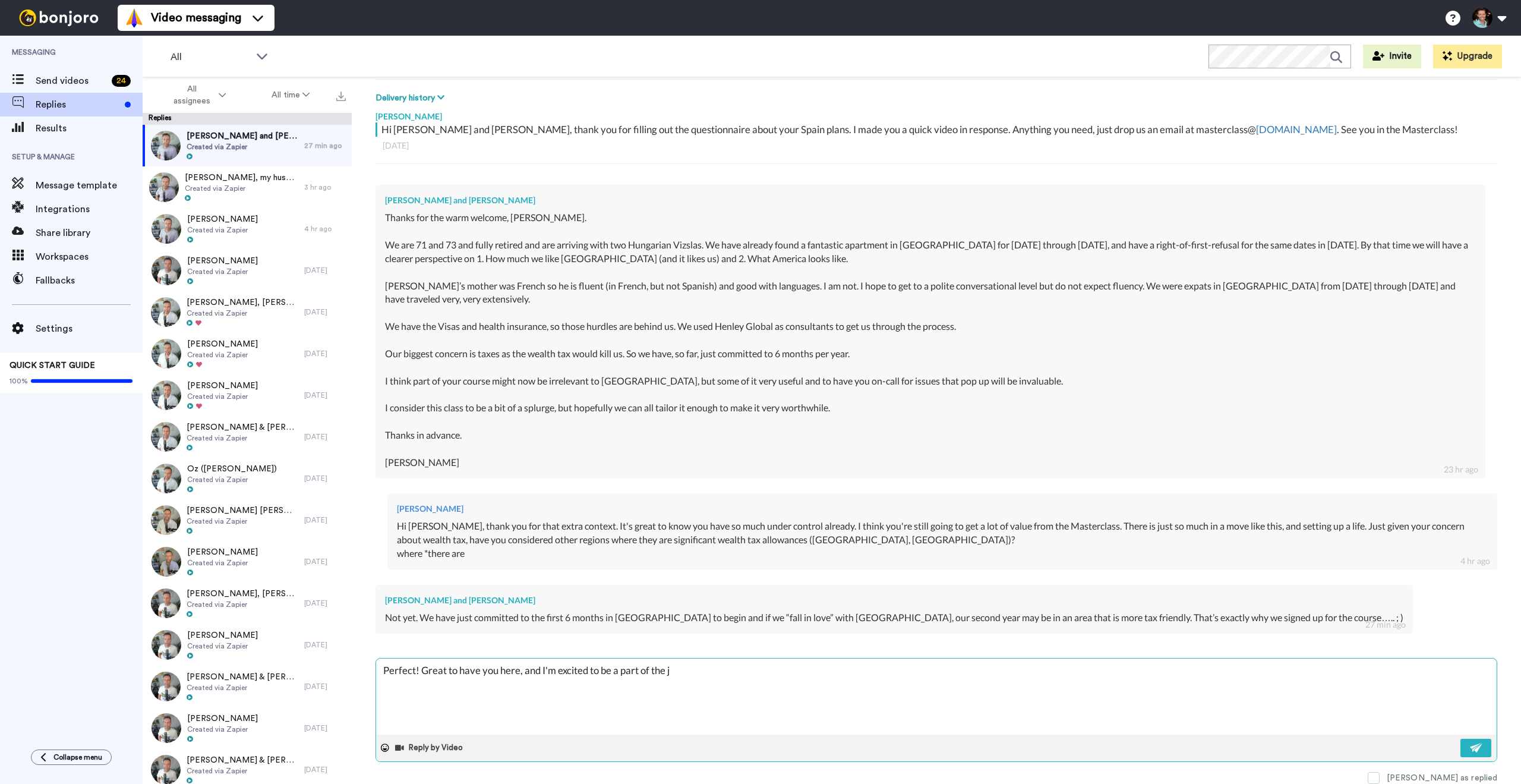
type textarea "x"
type textarea "Perfect! Great to have you here, and I'm excited to be a part of the jo"
type textarea "x"
type textarea "Perfect! Great to have you here, and I'm excited to be a part of the jou"
type textarea "x"
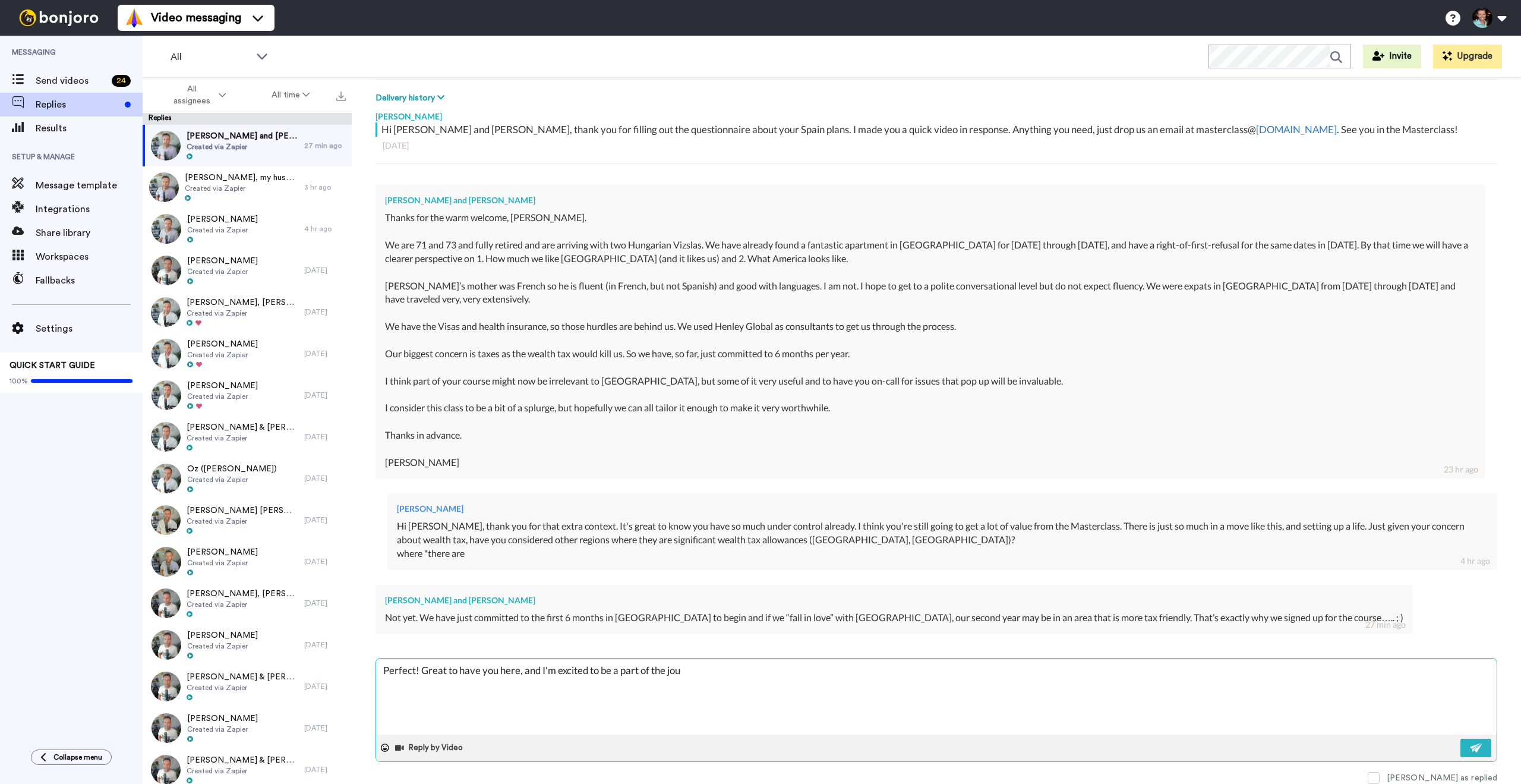
type textarea "Perfect! Great to have you here, and I'm excited to be a part of the jour"
type textarea "x"
type textarea "Perfect! Great to have you here, and I'm excited to be a part of the journ"
type textarea "x"
type textarea "Perfect! Great to have you here, and I'm excited to be a part of the journe"
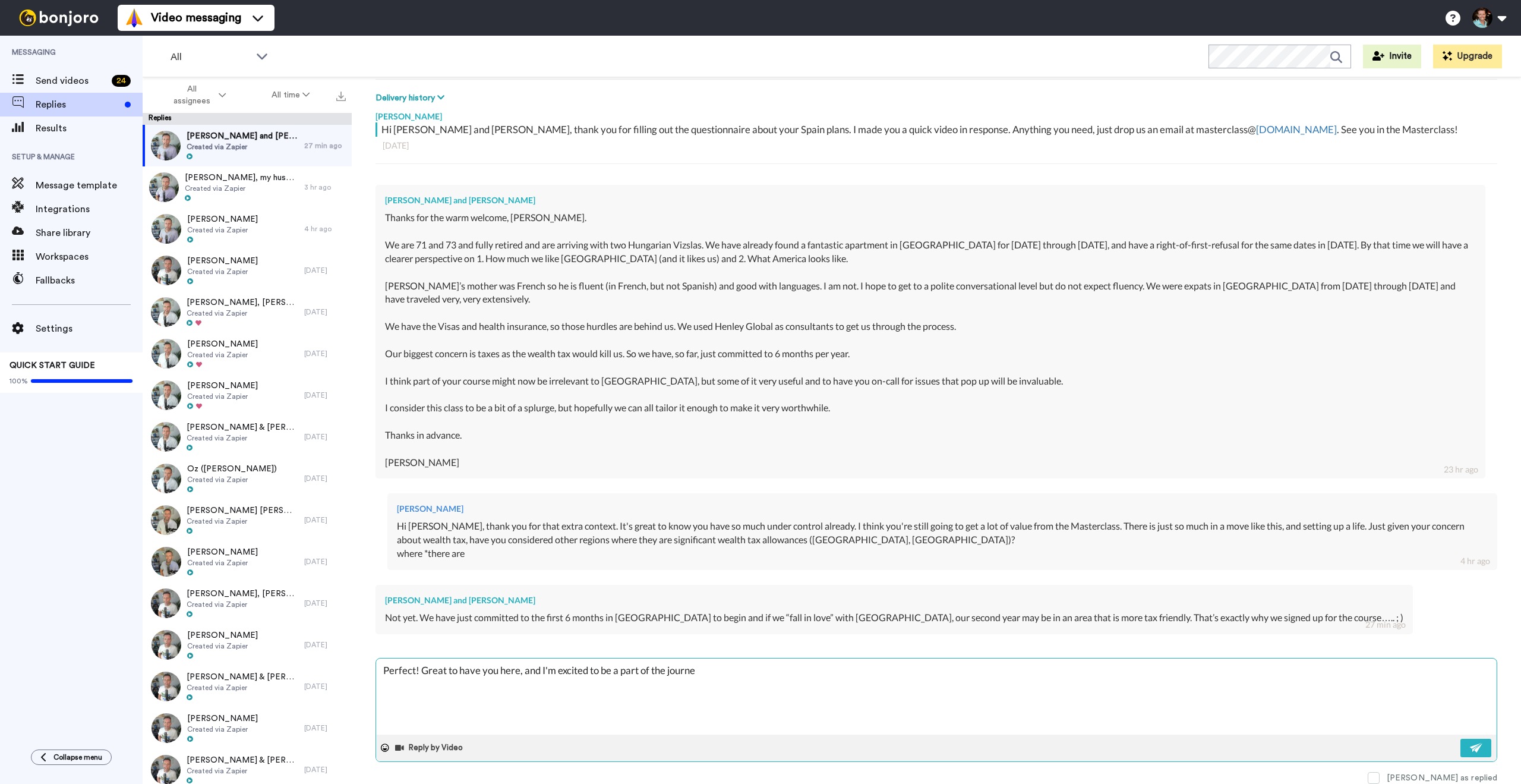
type textarea "x"
type textarea "Perfect! Great to have you here, and I'm excited to be a part of the journey"
type textarea "x"
type textarea "Perfect! Great to have you here, and I'm excited to be a part of the journey."
type textarea "x"
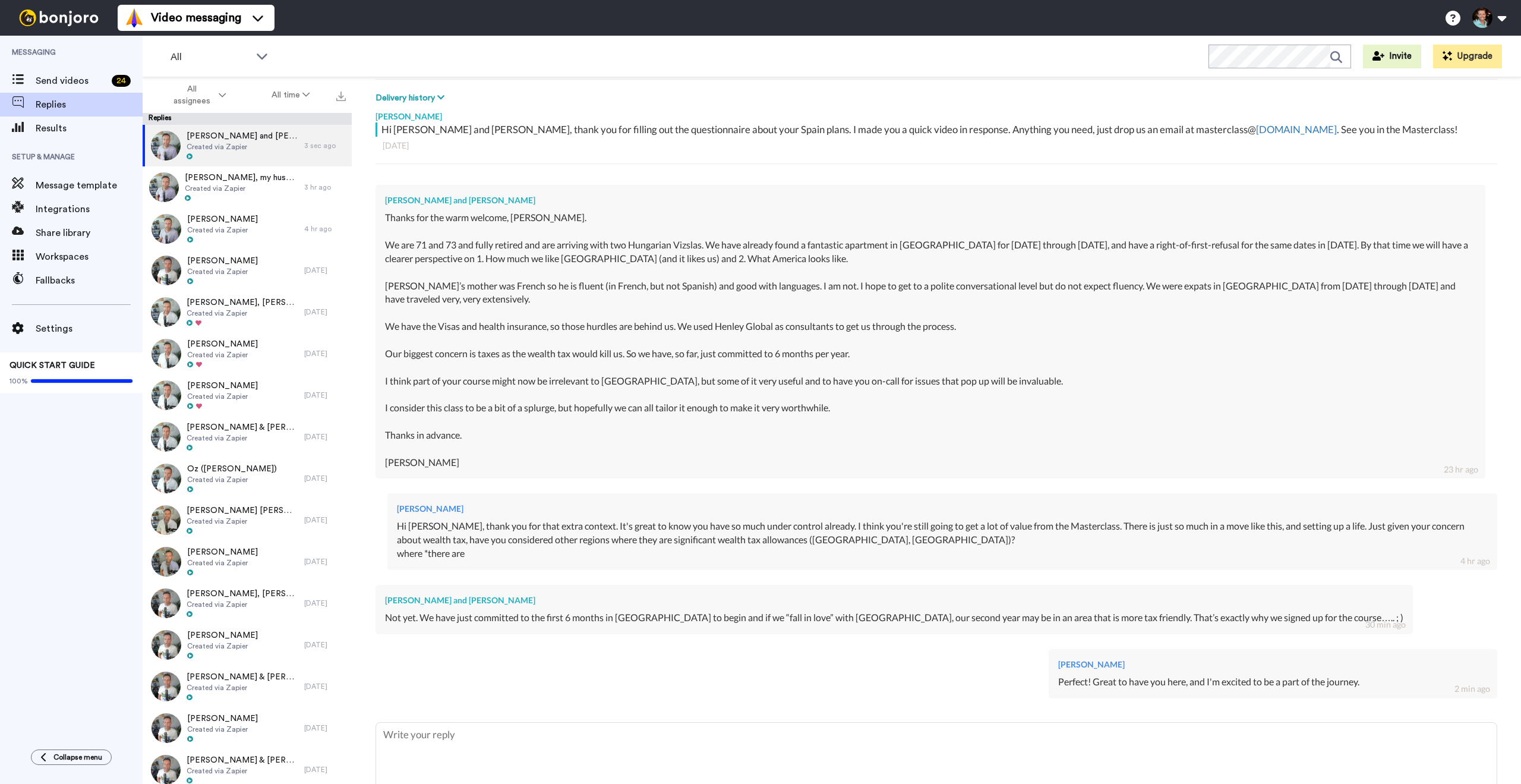
type textarea "x"
